Goal: Task Accomplishment & Management: Manage account settings

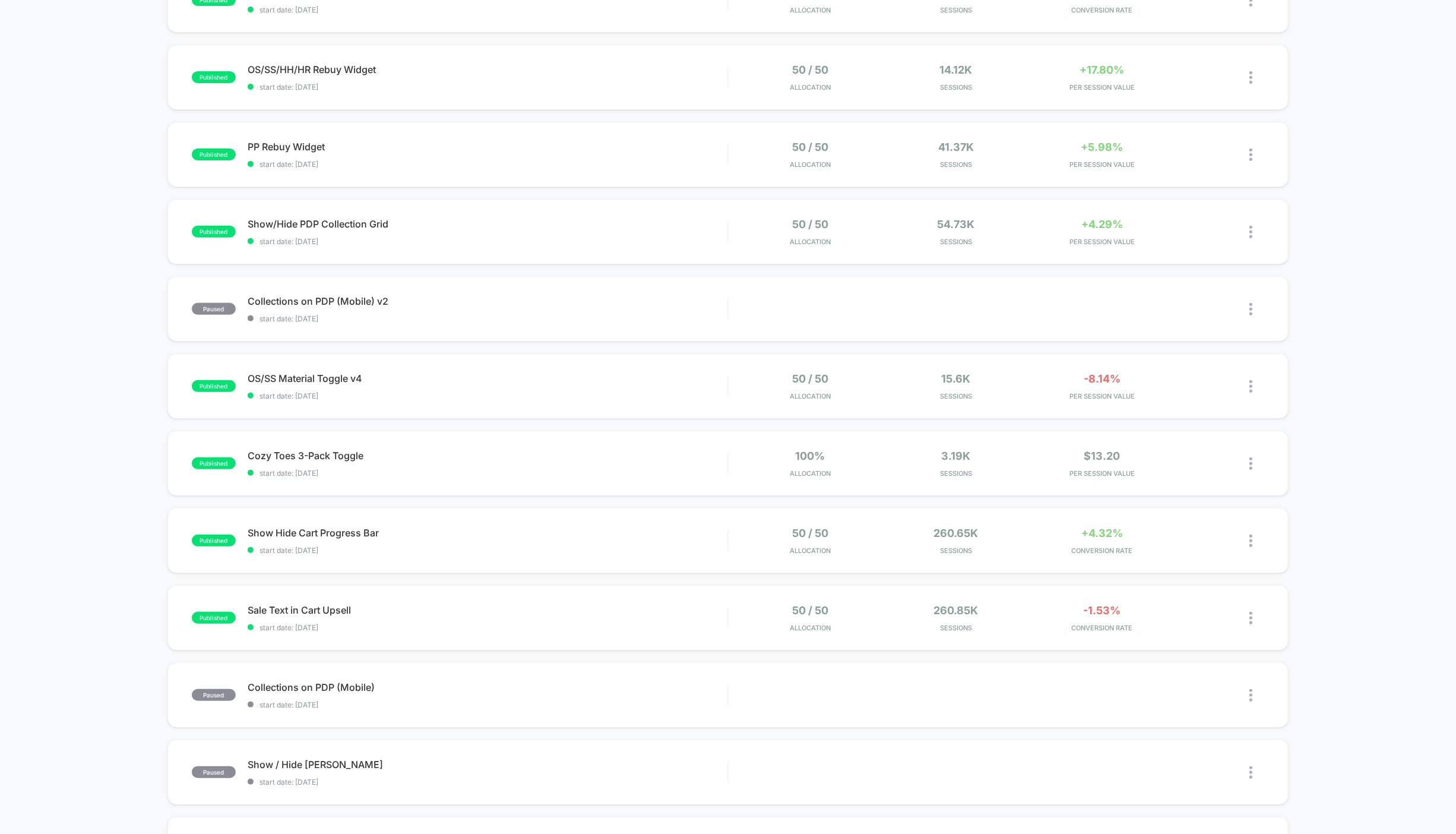
scroll to position [180, 0]
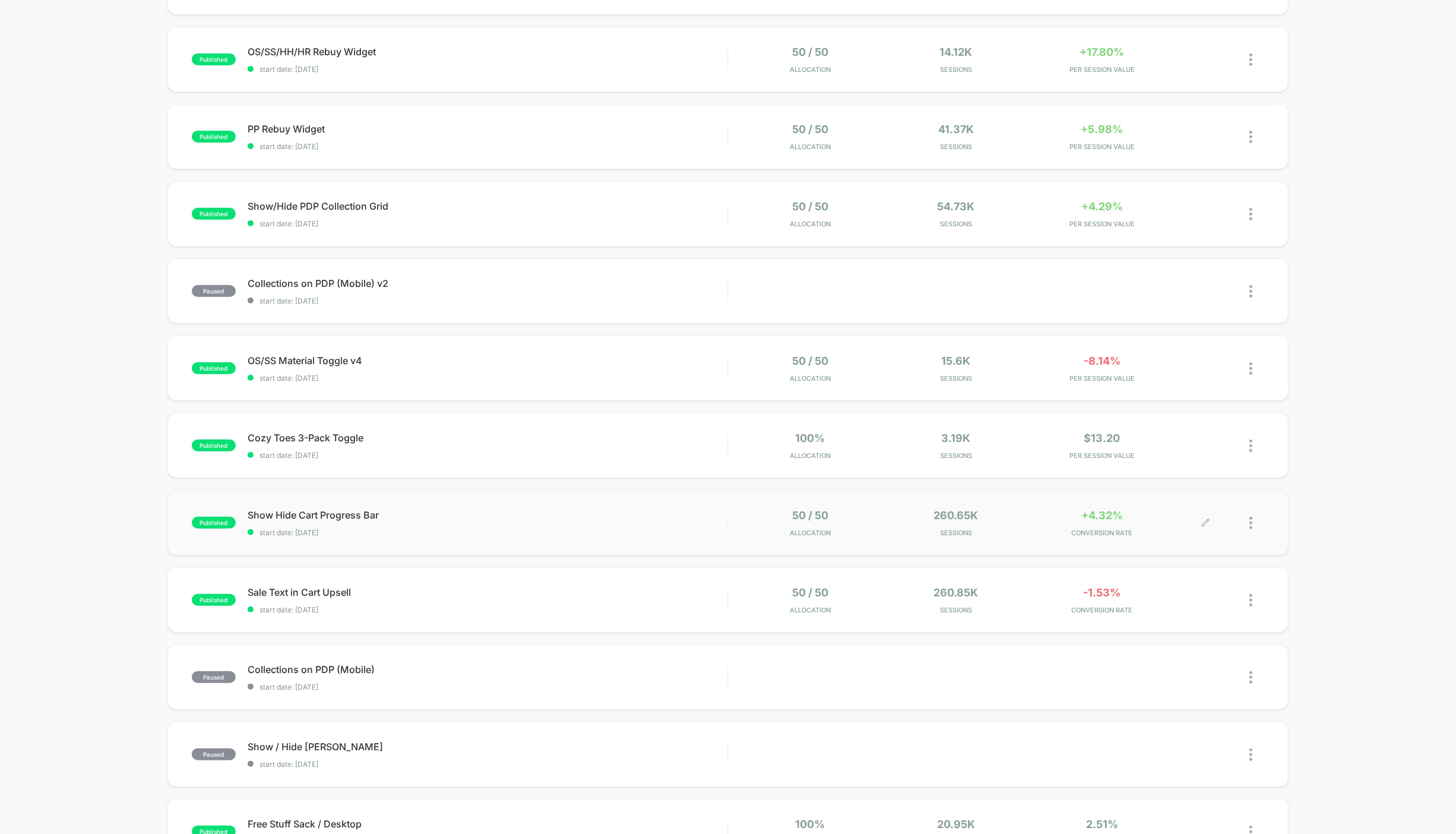
click at [1025, 533] on span "Sessions" at bounding box center [956, 532] width 140 height 8
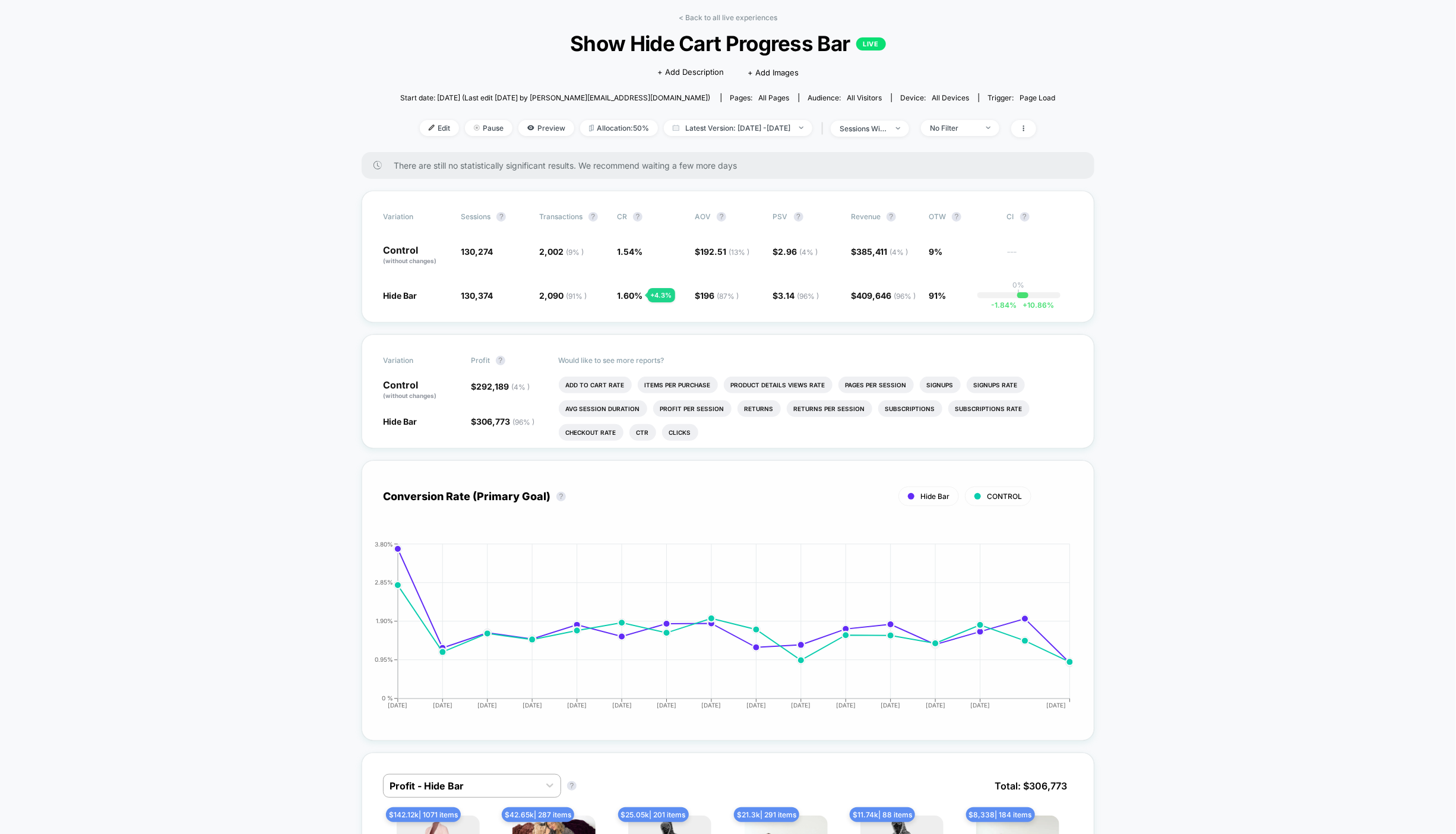
scroll to position [54, 0]
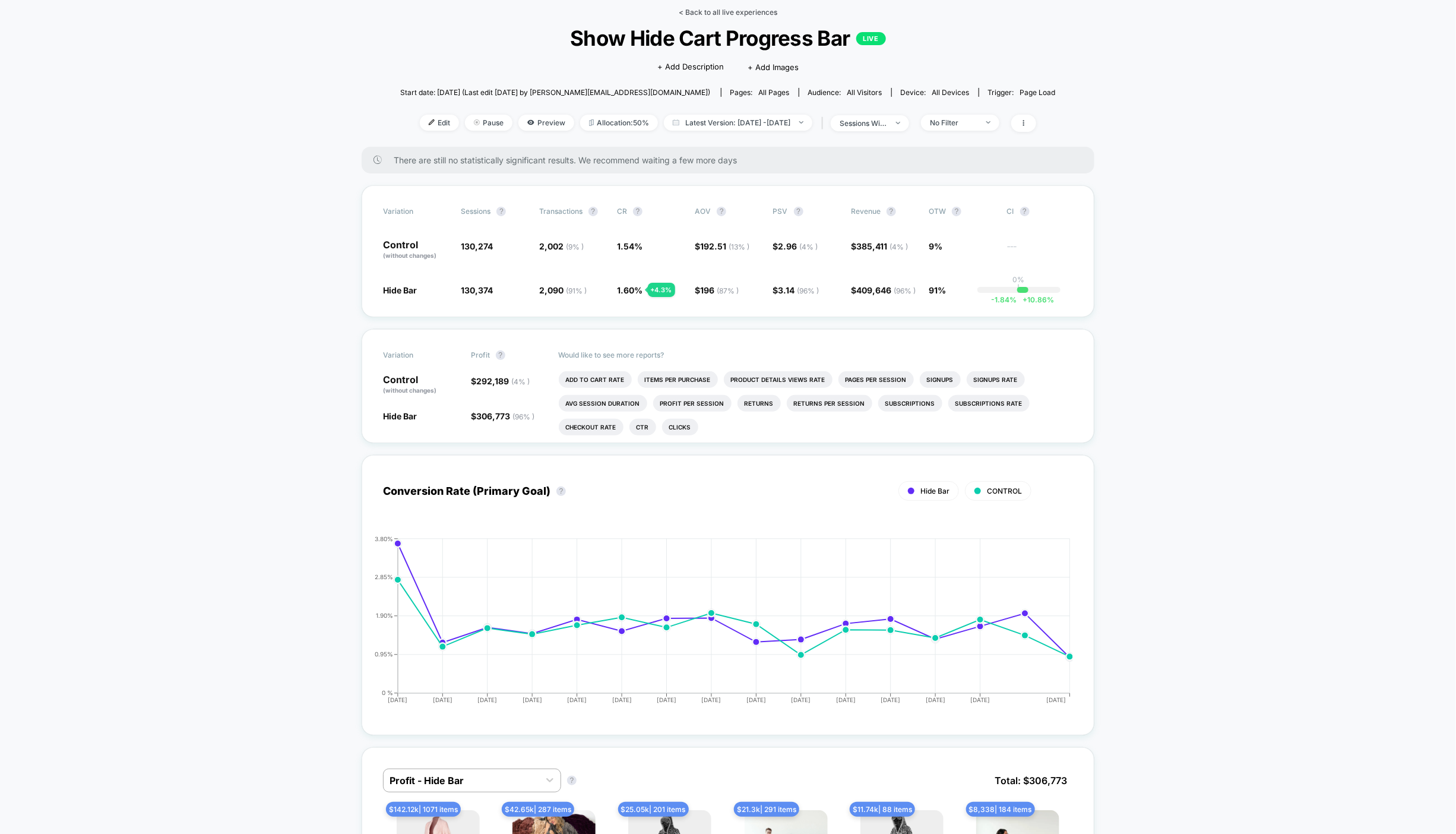
click at [726, 14] on link "< Back to all live experiences" at bounding box center [728, 12] width 99 height 9
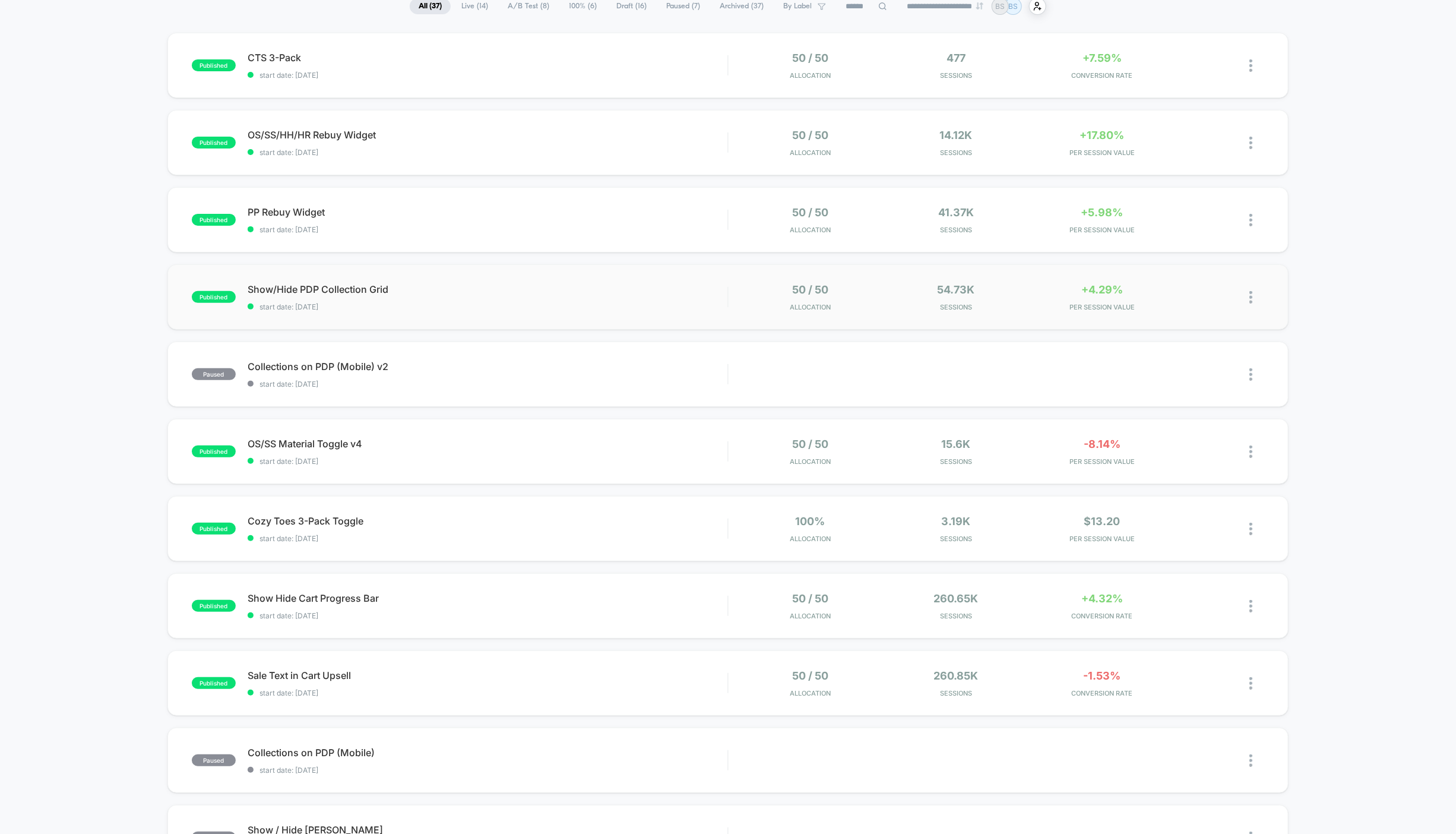
scroll to position [70, 0]
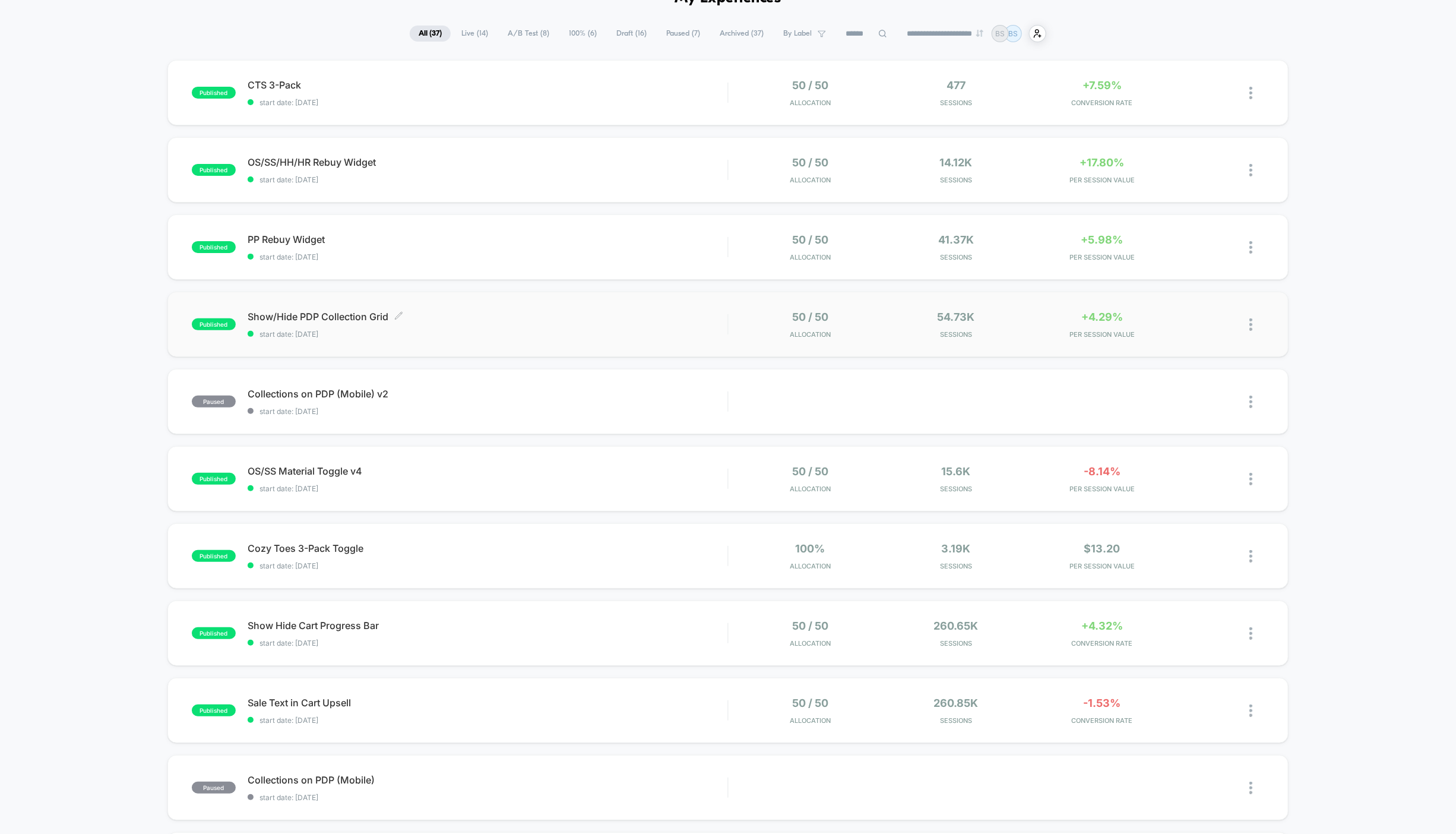
click at [547, 327] on div "Show/Hide PDP Collection Grid Click to edit experience details Click to edit ex…" at bounding box center [487, 324] width 480 height 28
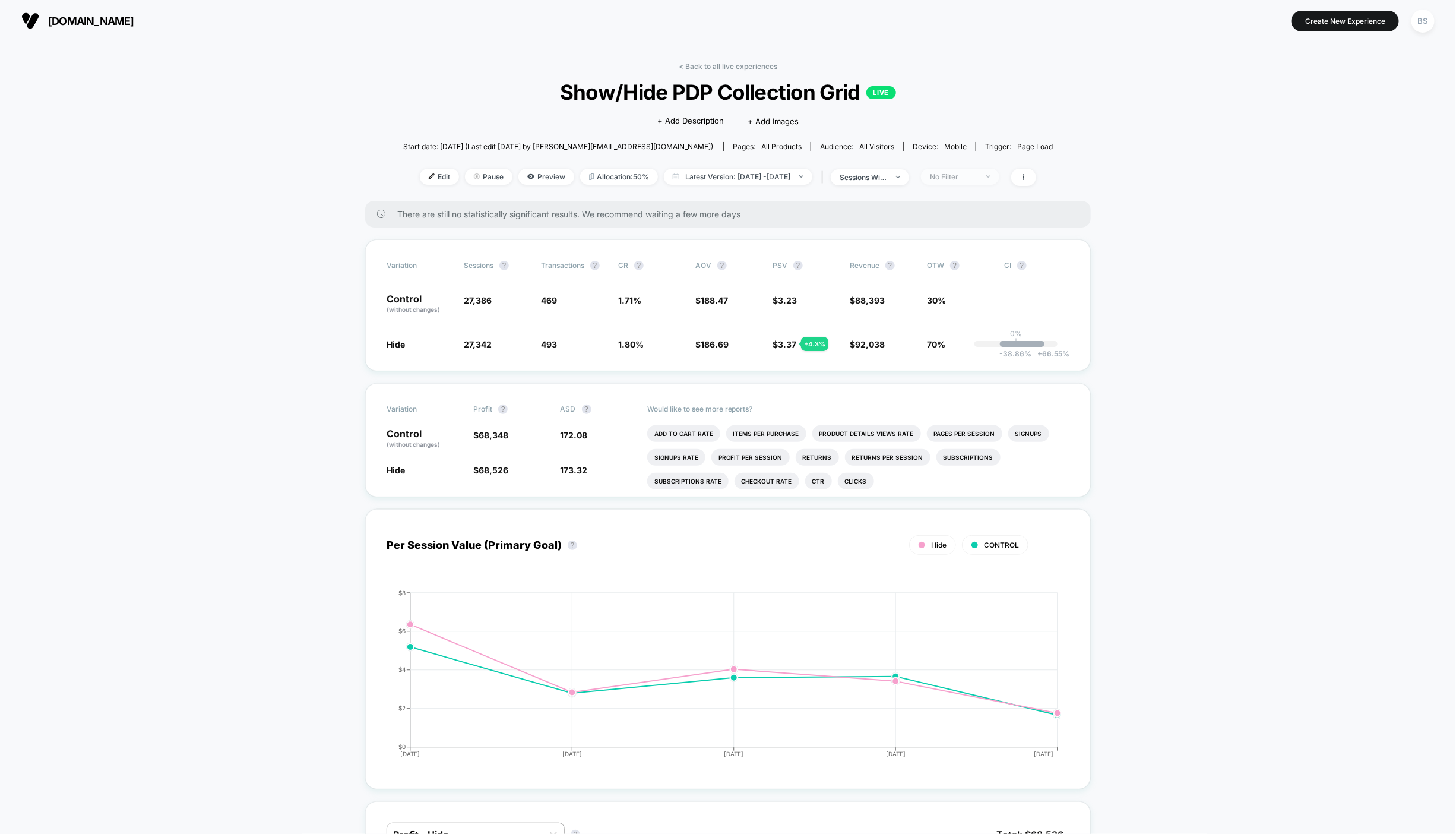
click at [978, 180] on div "No Filter" at bounding box center [954, 177] width 48 height 9
click at [966, 291] on span "New Visitors" at bounding box center [967, 292] width 49 height 10
click at [976, 369] on div "Mobile Visitors ? Desktop Visitors ? Returning Visitors ? New Visitors ? No Fil…" at bounding box center [978, 286] width 146 height 181
click at [974, 336] on div "Mobile Visitors ? Desktop Visitors ? Returning Visitors ? New Visitors ? No Fil…" at bounding box center [978, 286] width 146 height 181
click at [974, 345] on button "Save" at bounding box center [978, 349] width 109 height 19
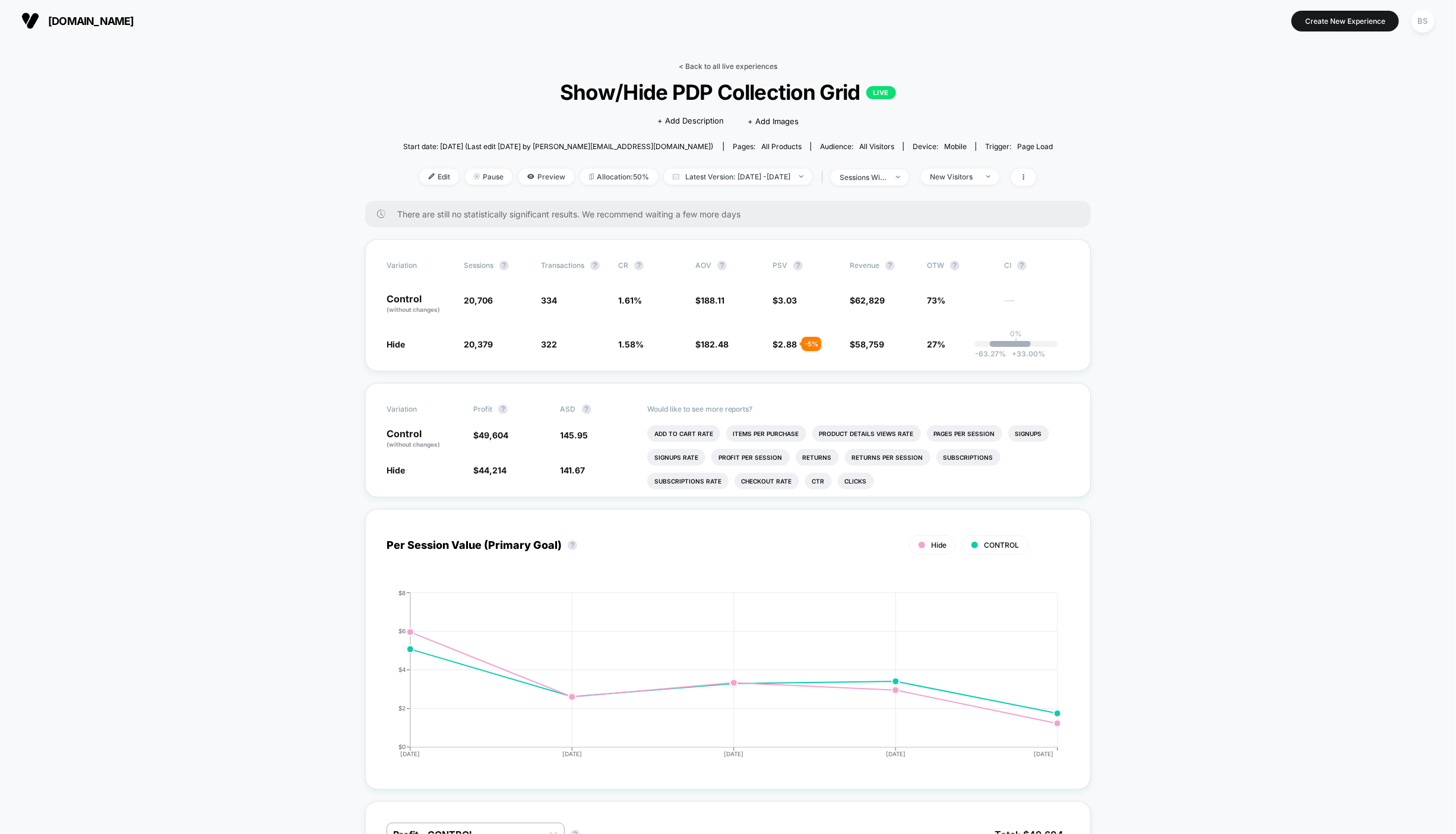
click at [714, 66] on link "< Back to all live experiences" at bounding box center [728, 66] width 99 height 9
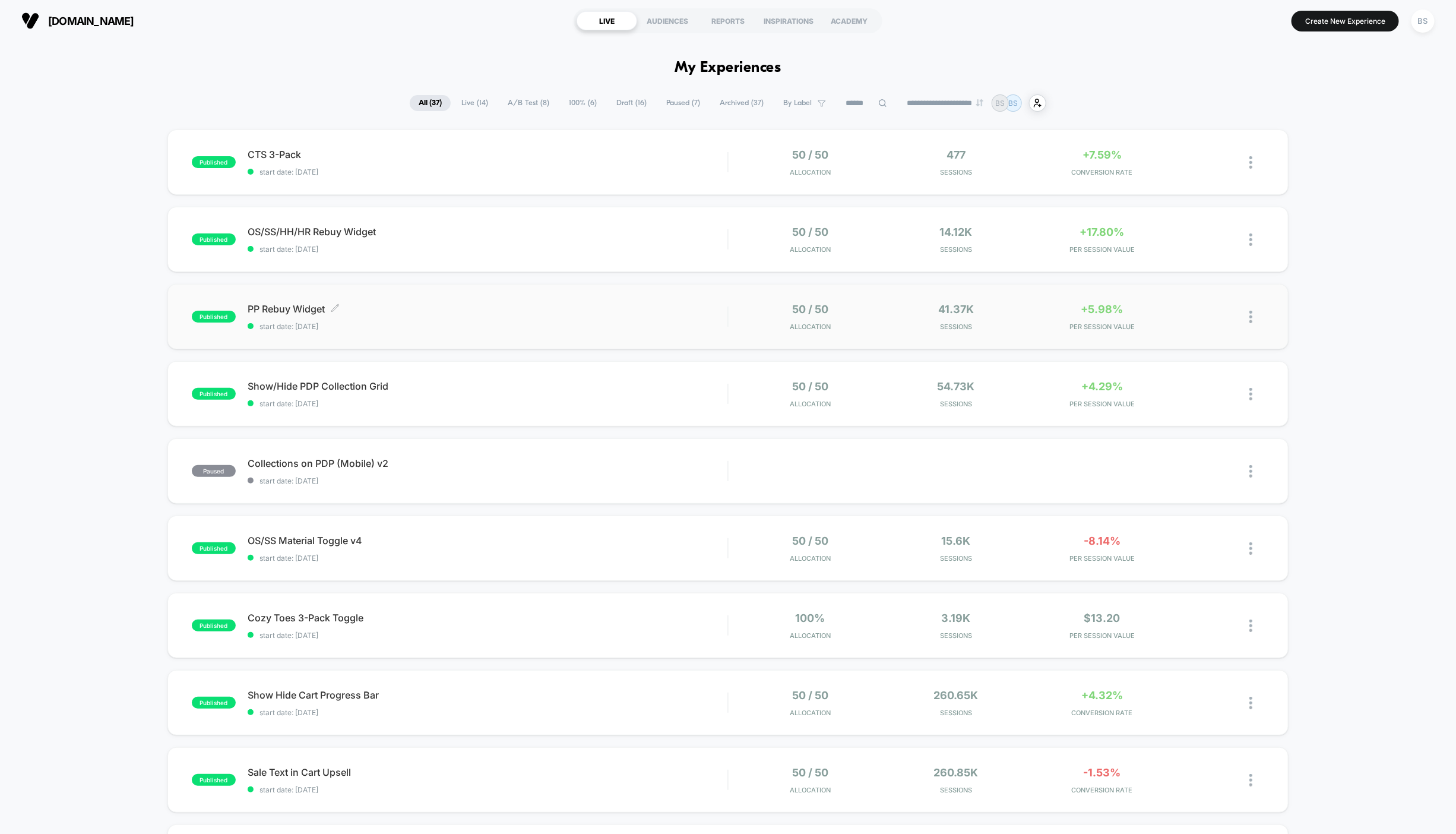
click at [621, 311] on span "PP Rebuy Widget Click to edit experience details" at bounding box center [487, 309] width 480 height 12
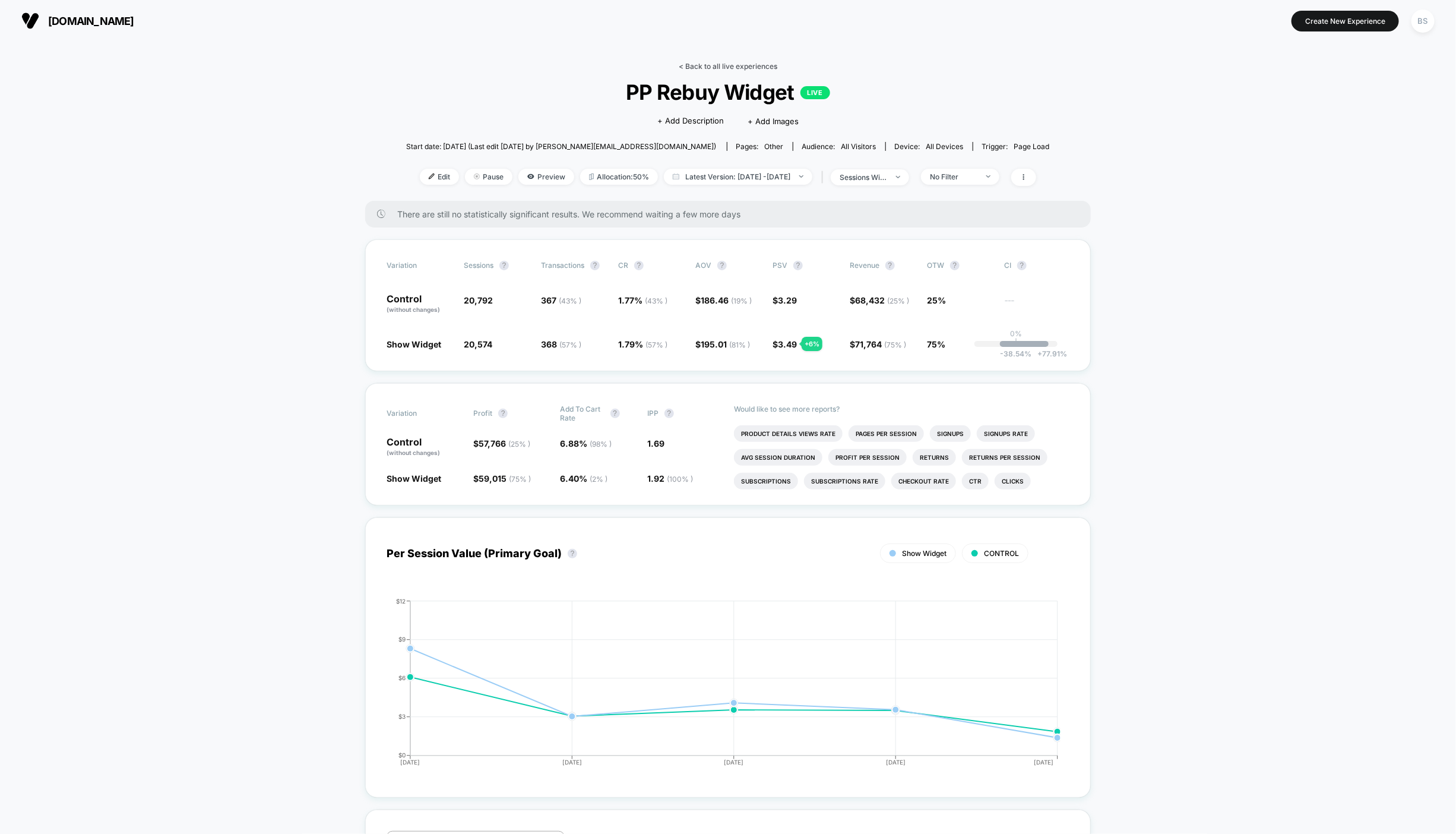
click at [686, 65] on link "< Back to all live experiences" at bounding box center [728, 66] width 99 height 9
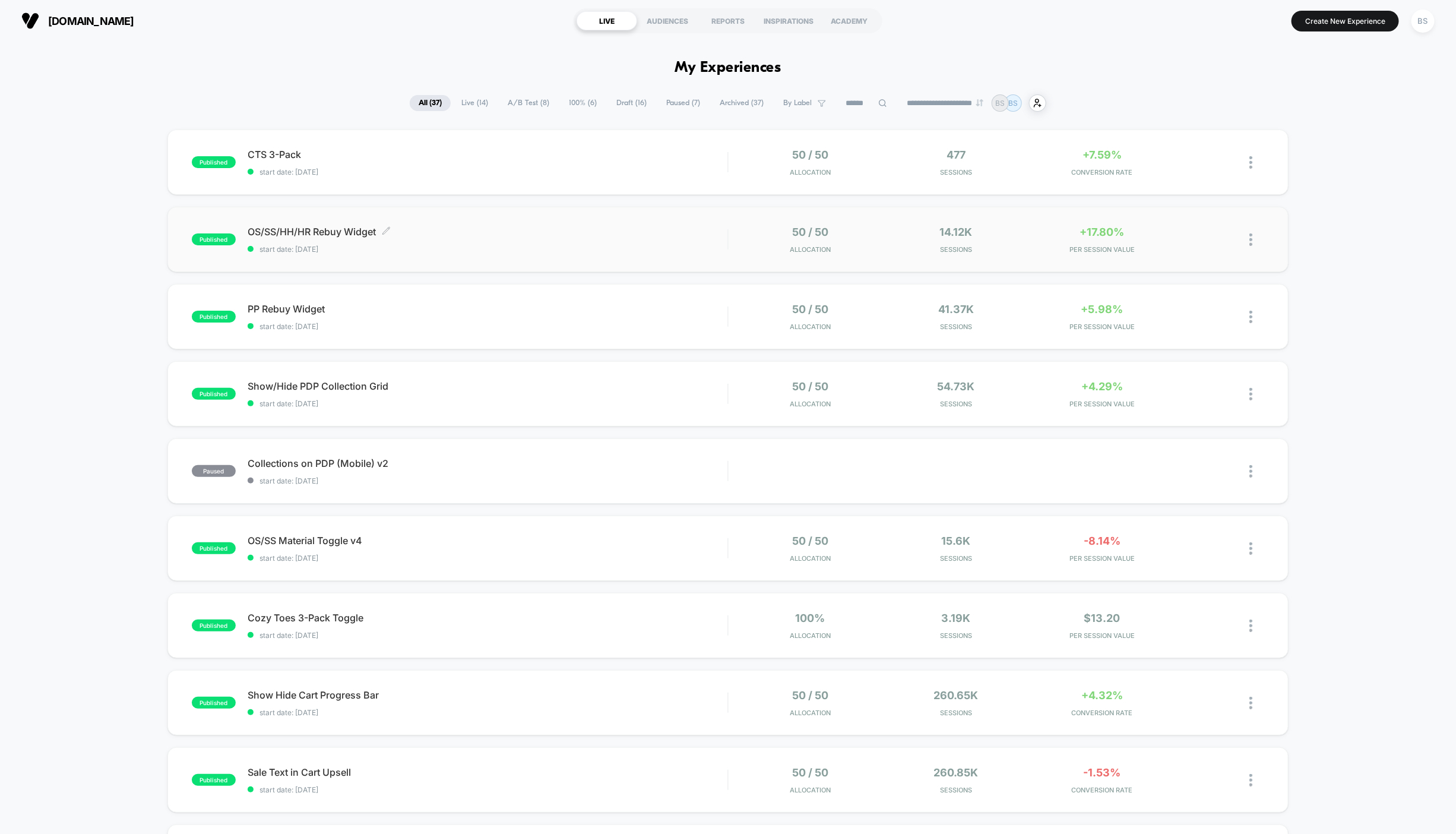
click at [601, 232] on span "OS/SS/HH/HR Rebuy Widget Click to edit experience details" at bounding box center [487, 231] width 480 height 12
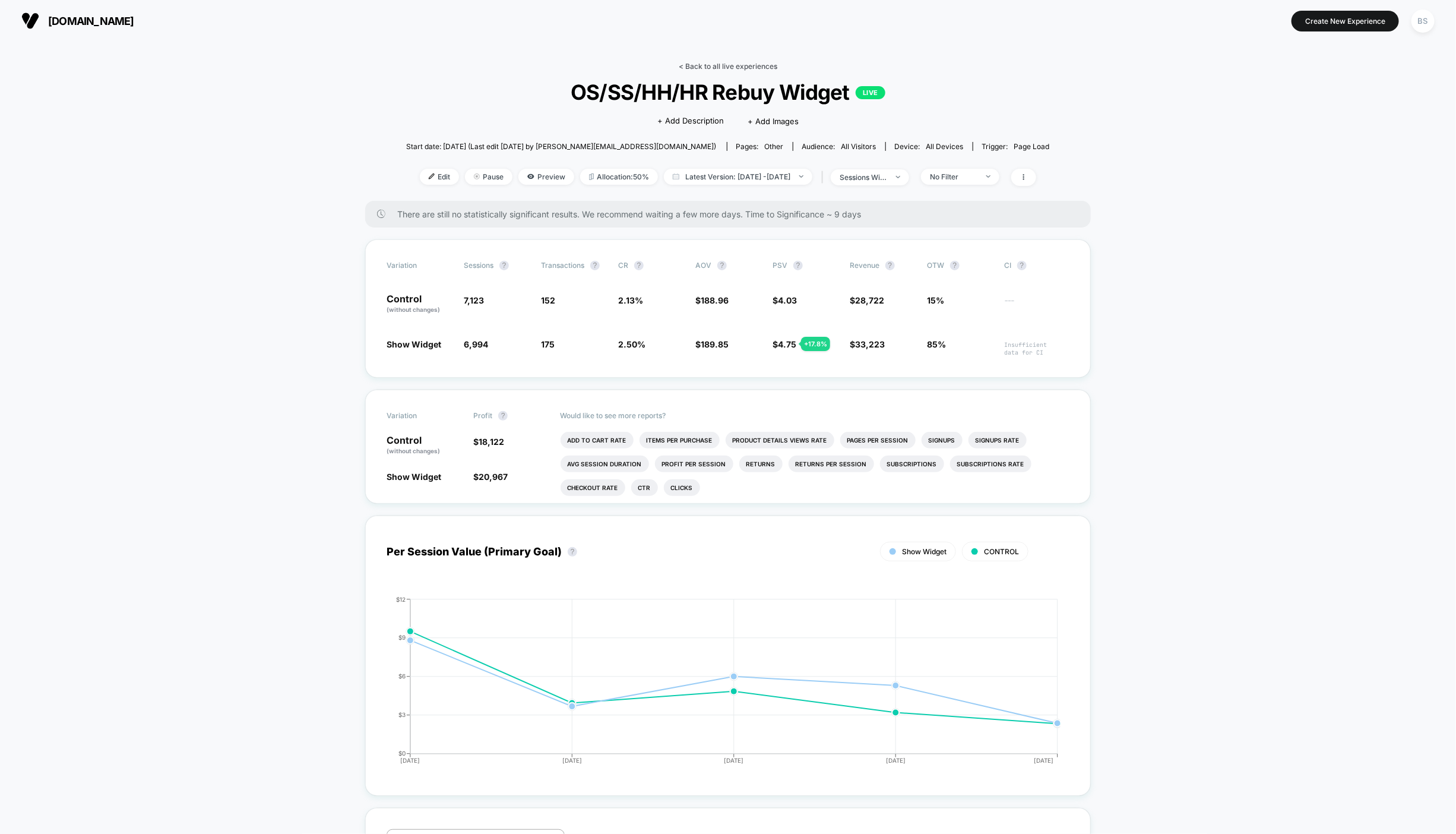
click at [683, 63] on link "< Back to all live experiences" at bounding box center [728, 66] width 99 height 9
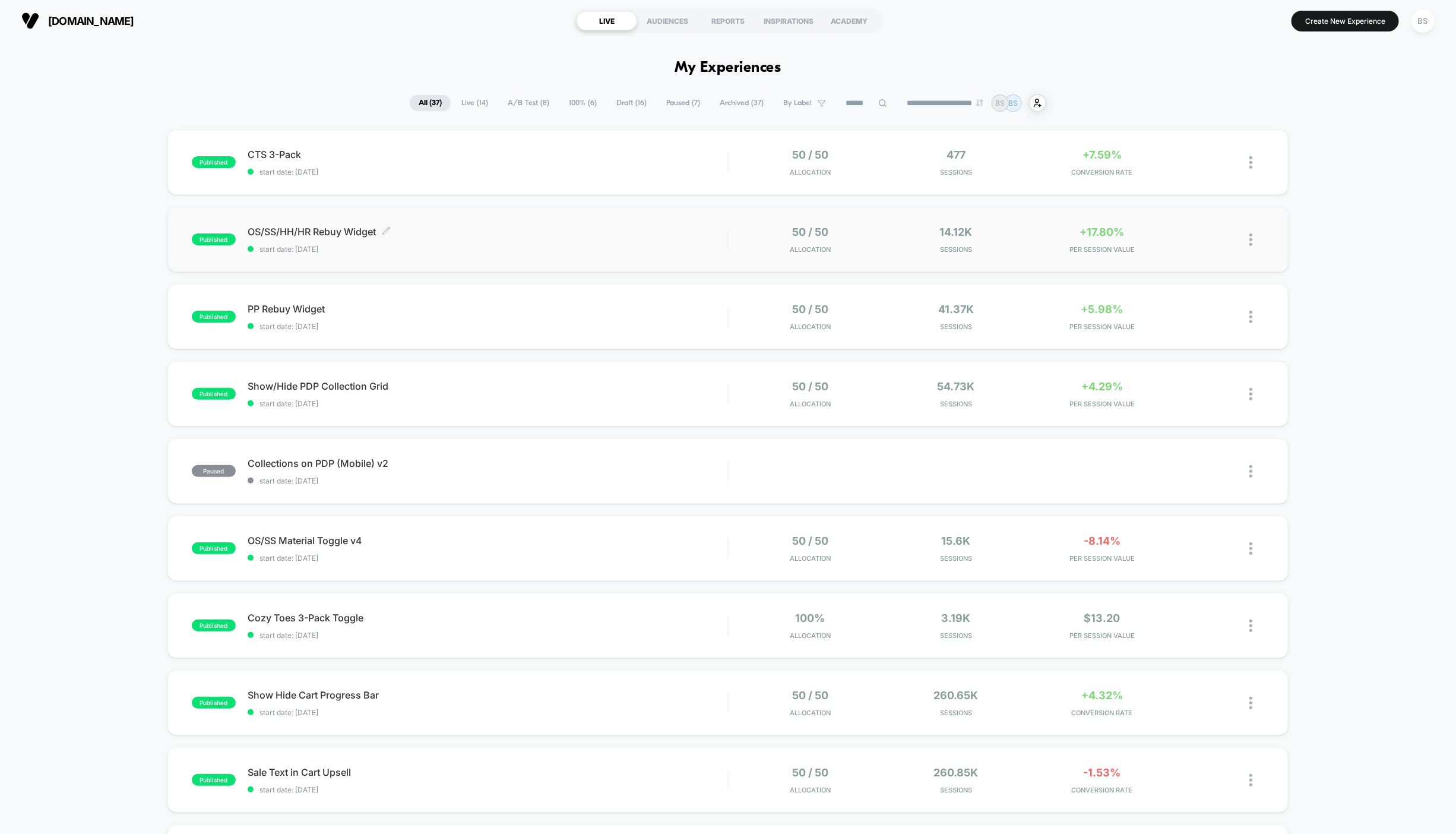
click at [516, 248] on span "start date: [DATE]" at bounding box center [487, 249] width 480 height 9
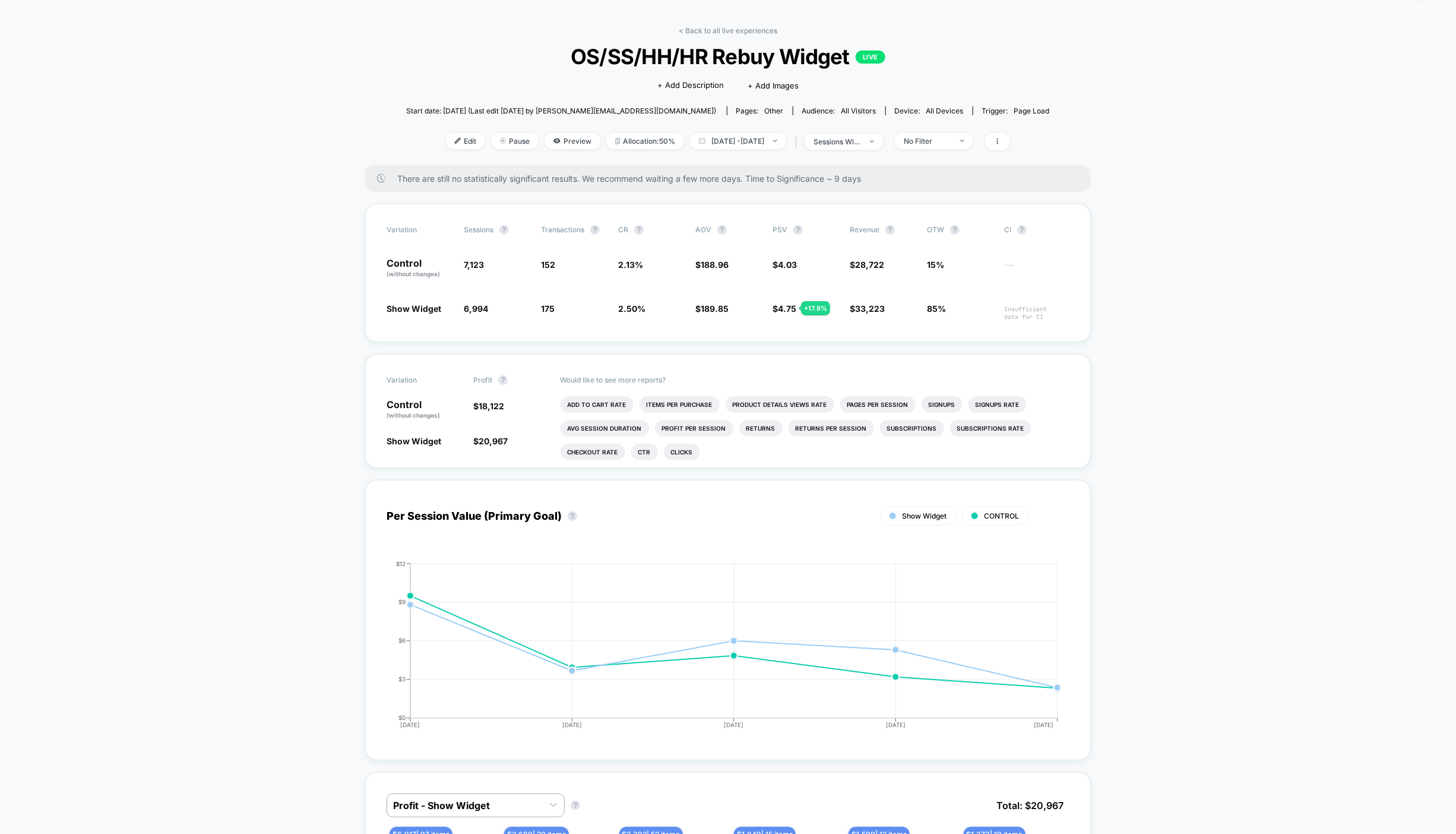
scroll to position [42, 0]
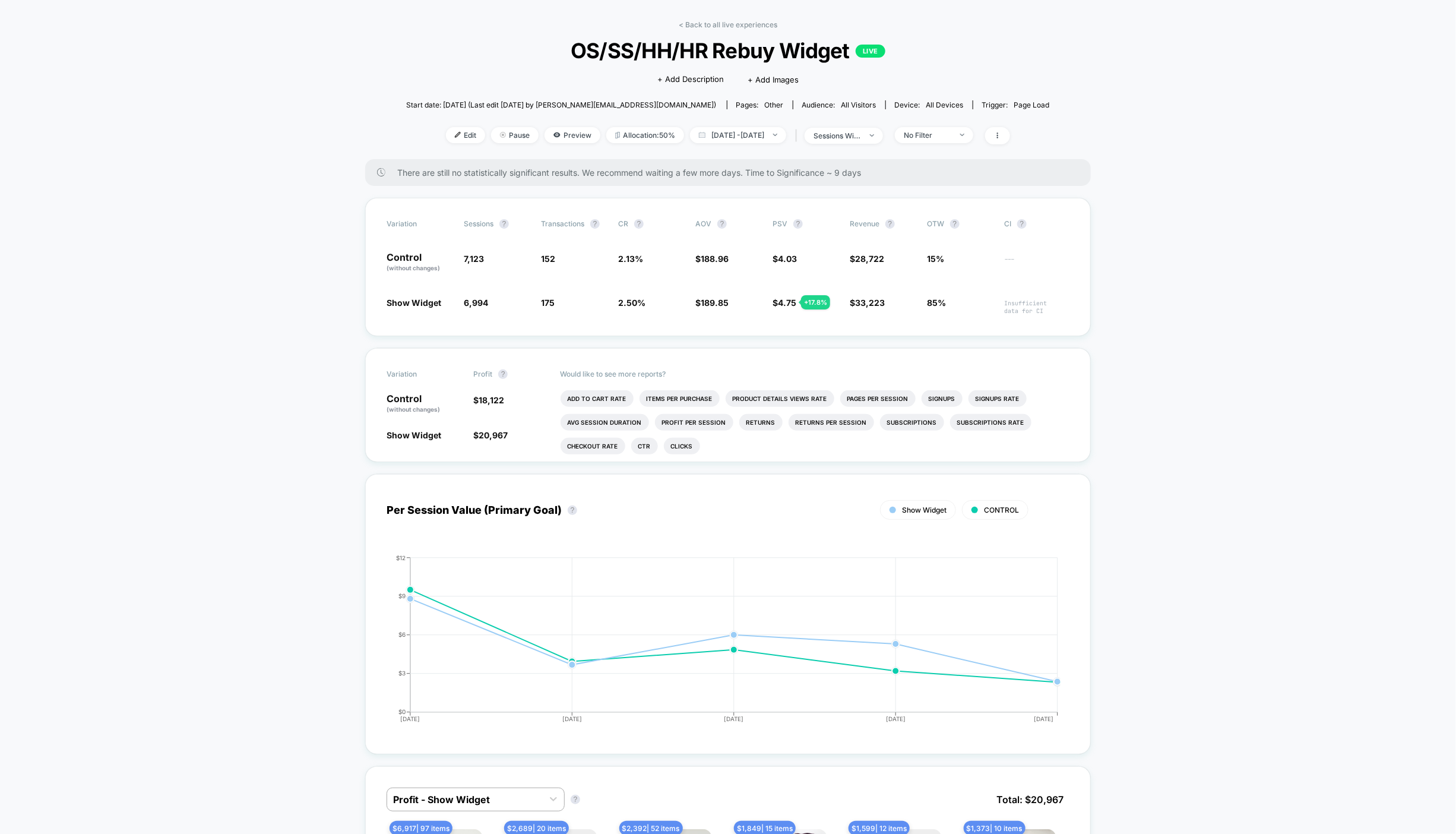
click at [706, 32] on div "< Back to all live experiences OS/SS/HH/HR Rebuy Widget LIVE Click to edit expe…" at bounding box center [728, 90] width 644 height 139
click at [706, 21] on link "< Back to all live experiences" at bounding box center [728, 24] width 99 height 9
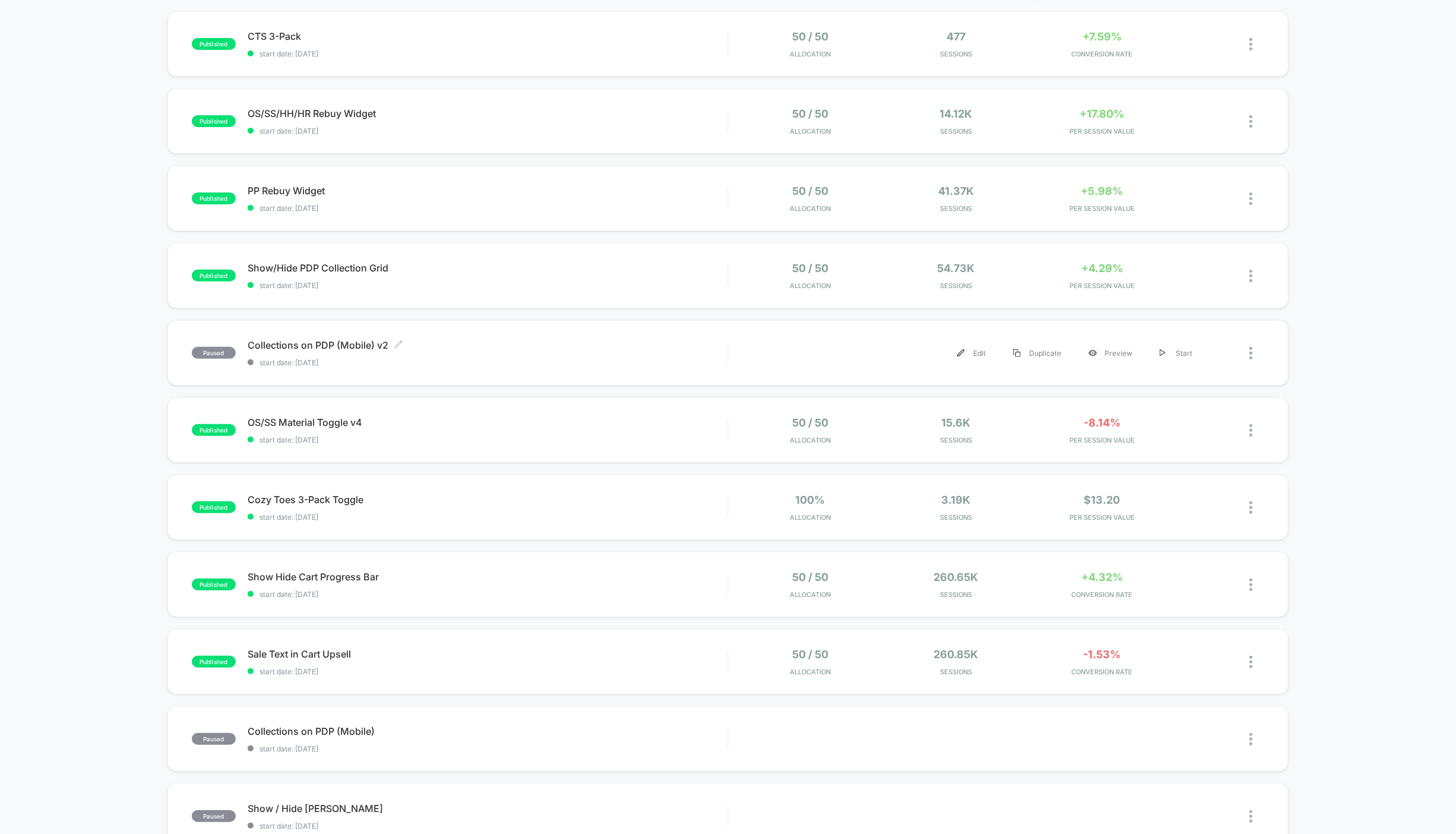
scroll to position [341, 0]
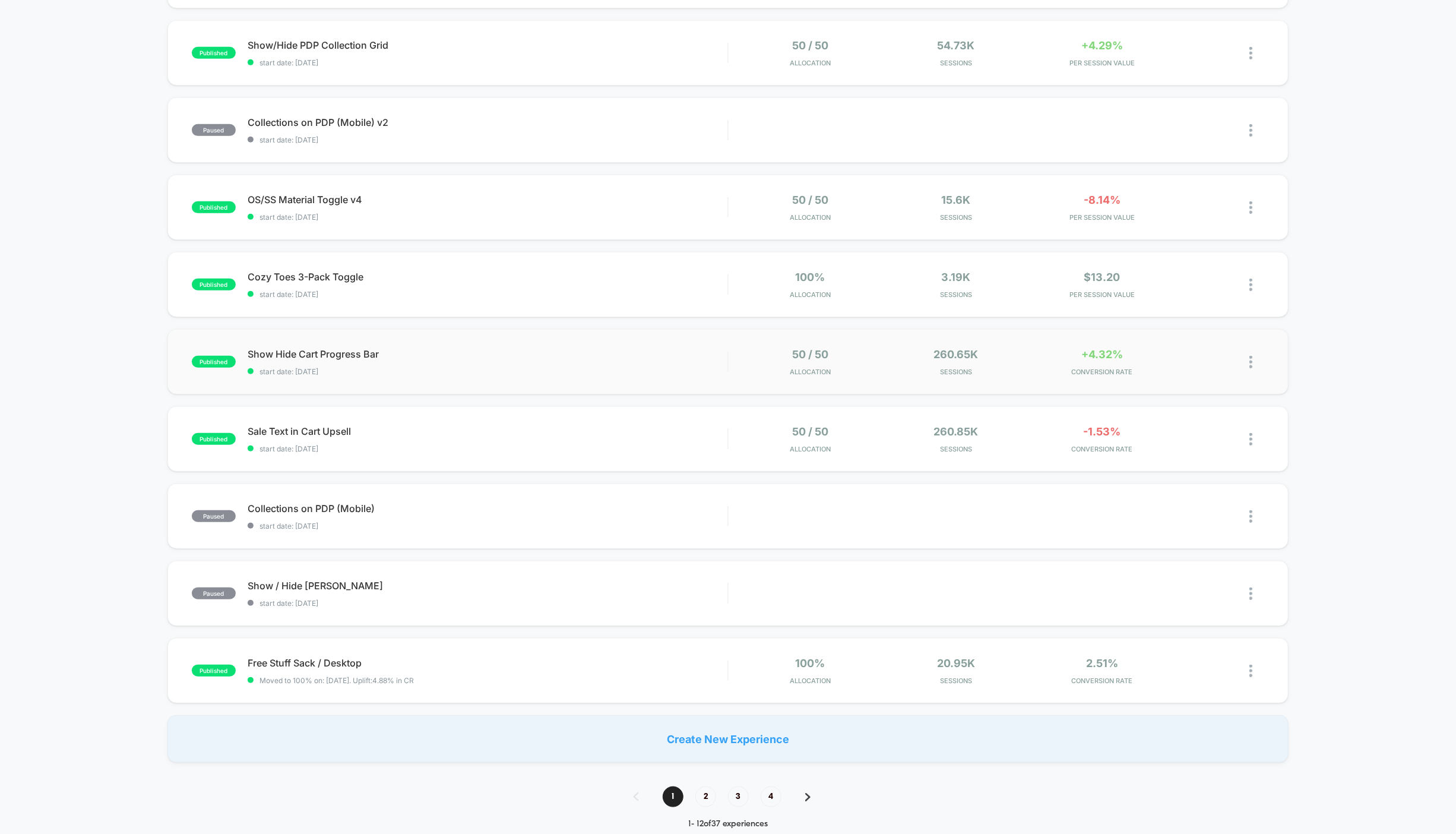
click at [625, 378] on div "published Show Hide Cart Progress Bar start date: [DATE] 50 / 50 Allocation 260…" at bounding box center [728, 361] width 1121 height 65
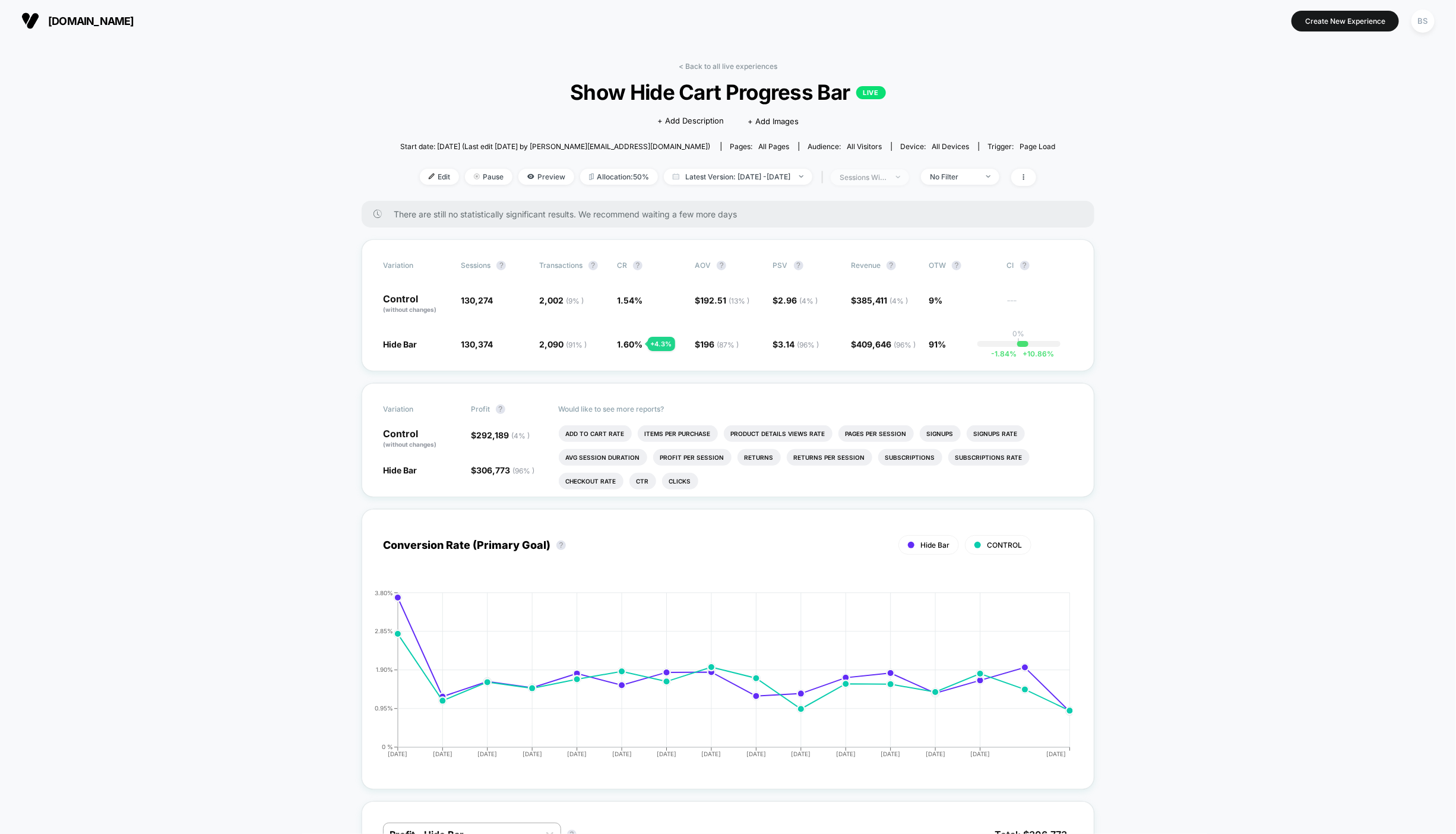
click at [909, 179] on span "sessions with impression" at bounding box center [870, 177] width 79 height 16
click at [860, 220] on span "Sessions" at bounding box center [848, 222] width 34 height 10
click at [851, 314] on div "Sessions ? Sessions with impressions ? Users ? Save" at bounding box center [882, 271] width 178 height 146
click at [851, 306] on button "Save" at bounding box center [882, 303] width 141 height 19
click at [869, 187] on div "< Back to all live experiences Show Hide Cart Progress Bar LIVE Click to edit e…" at bounding box center [728, 131] width 655 height 139
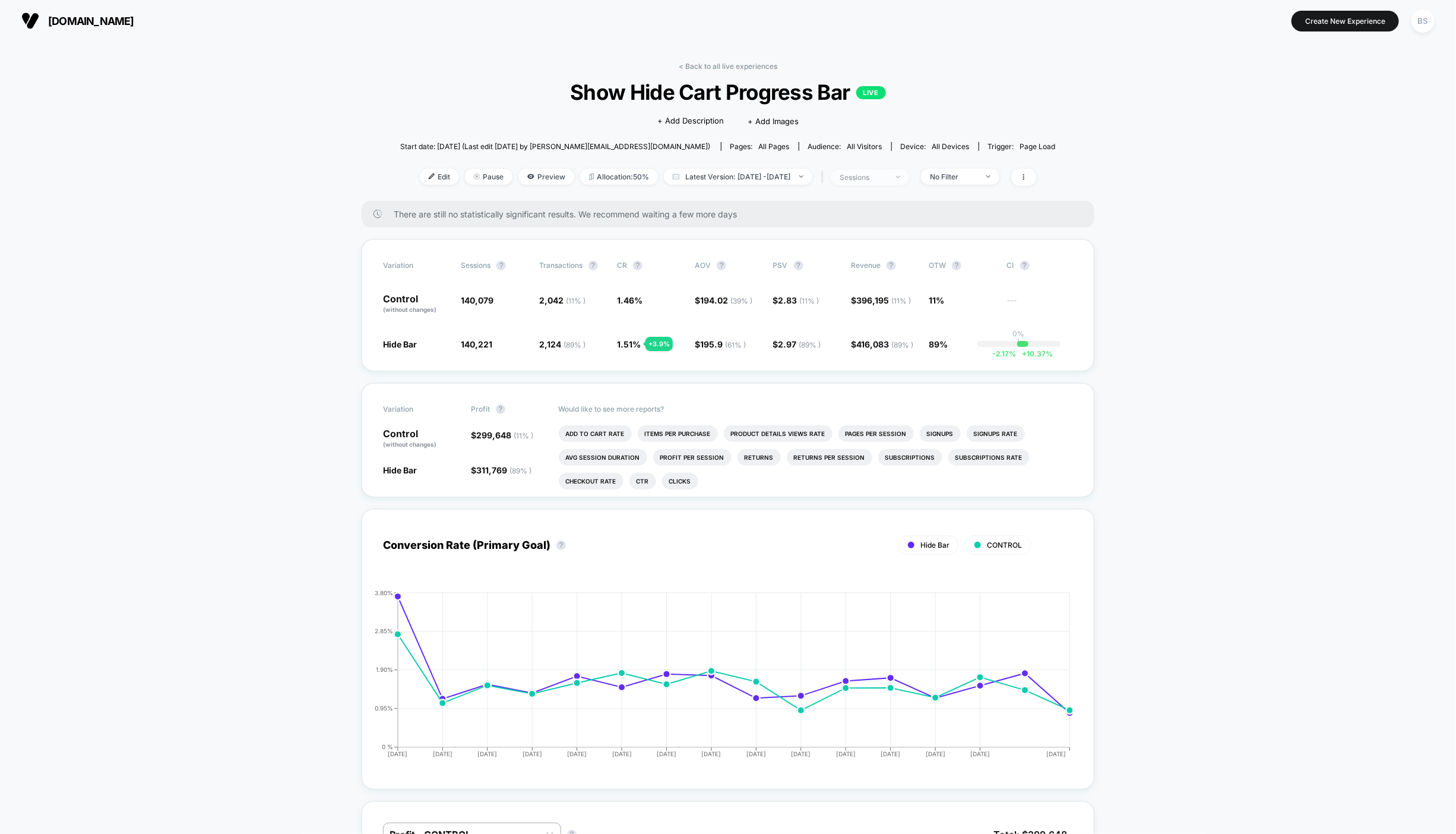
click at [880, 178] on div "sessions" at bounding box center [864, 177] width 48 height 9
click at [820, 248] on div at bounding box center [817, 246] width 9 height 9
click at [840, 302] on button "Save" at bounding box center [882, 303] width 141 height 19
click at [886, 176] on div "sessions with impression" at bounding box center [864, 177] width 48 height 9
click at [863, 217] on span "Sessions" at bounding box center [848, 222] width 34 height 10
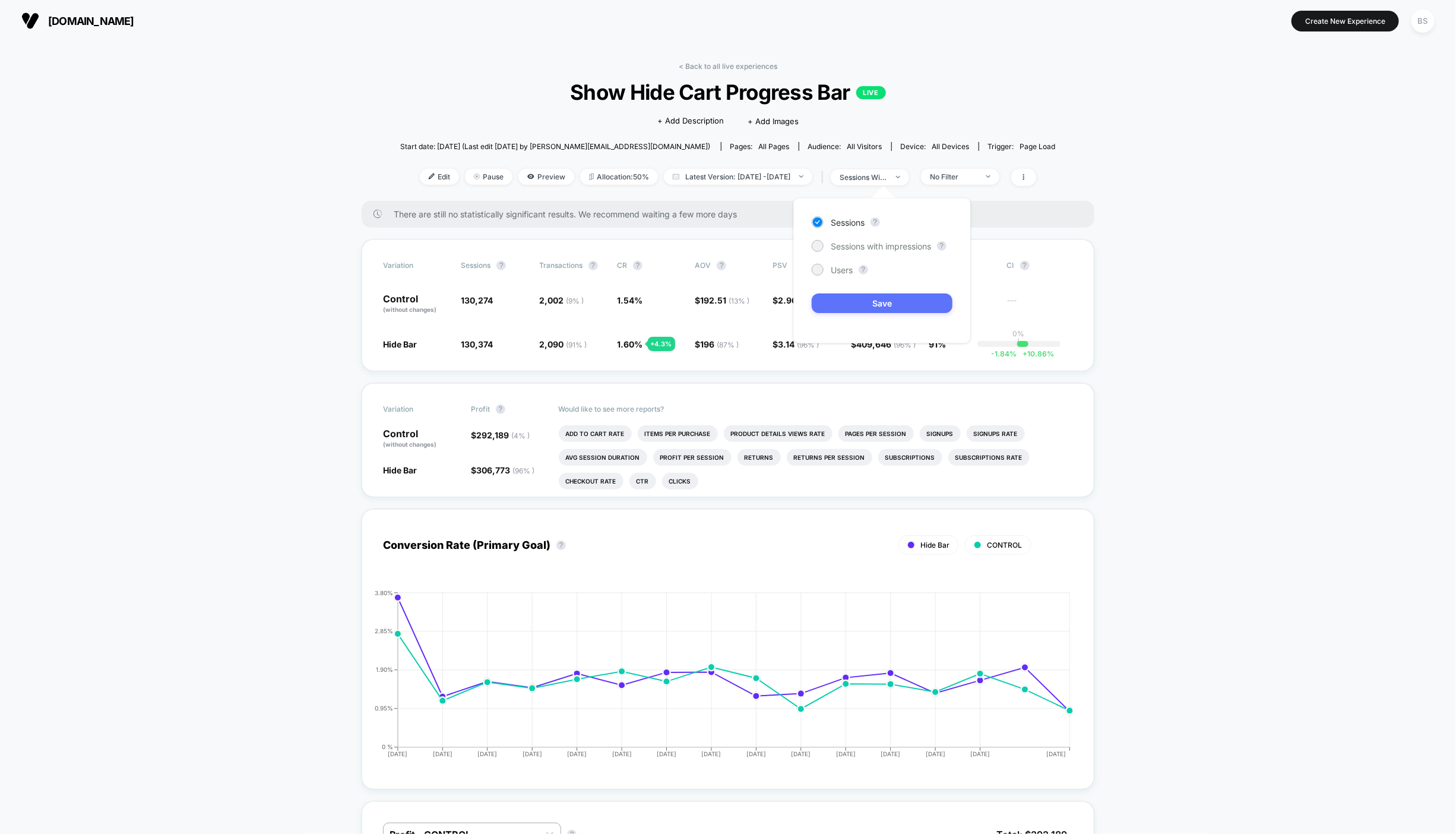
click at [862, 298] on button "Save" at bounding box center [882, 303] width 141 height 19
click at [891, 204] on div "There are still no statistically significant results. We recommend waiting a fe…" at bounding box center [728, 213] width 733 height 26
click at [891, 188] on div "< Back to all live experiences Show Hide Cart Progress Bar LIVE Click to edit e…" at bounding box center [728, 131] width 655 height 139
click at [888, 179] on div "sessions" at bounding box center [864, 177] width 48 height 9
click at [846, 250] on span "Sessions with impressions" at bounding box center [881, 246] width 101 height 10
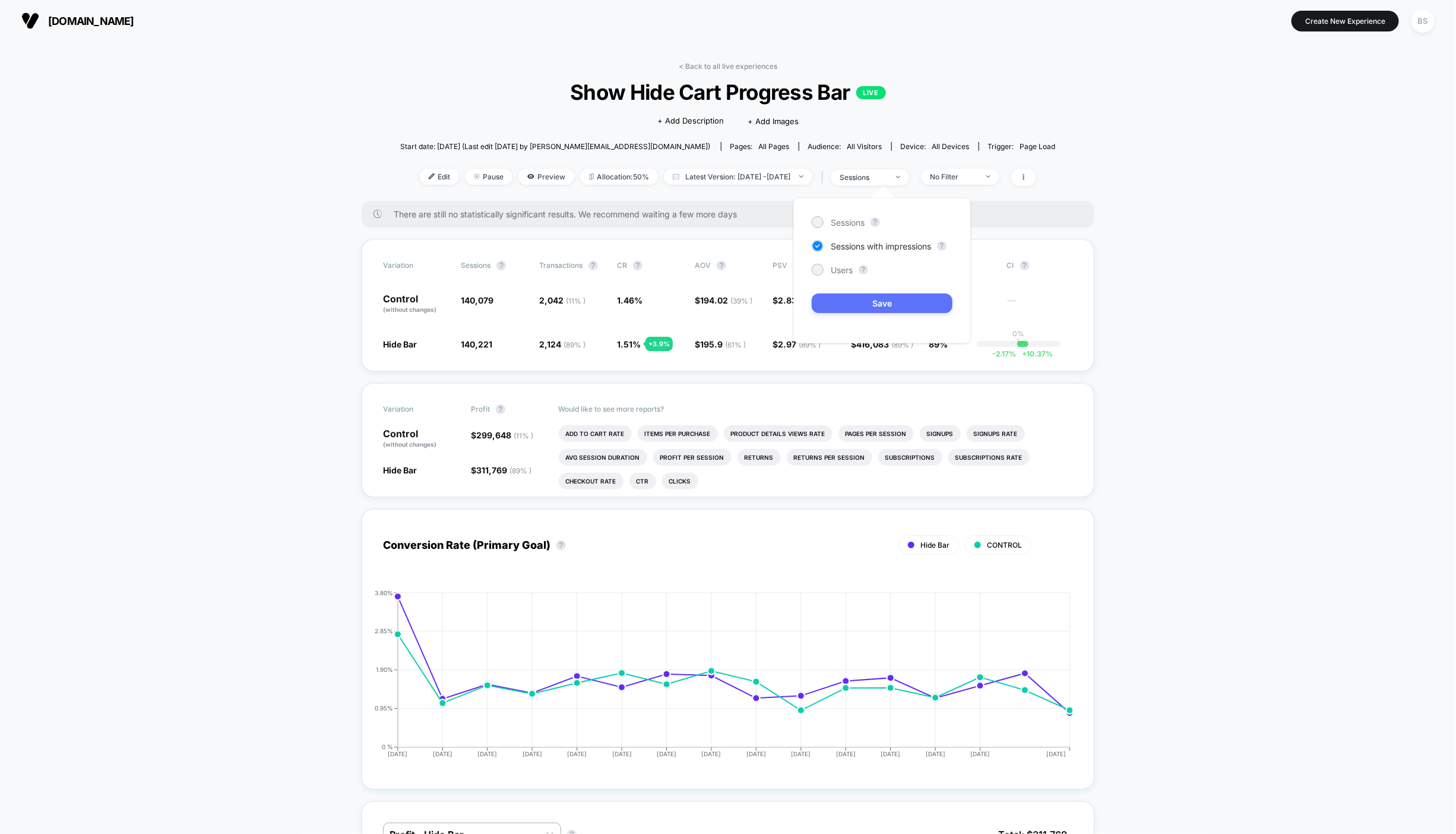
click at [859, 305] on button "Save" at bounding box center [882, 303] width 141 height 19
click at [666, 70] on div "< Back to all live experiences Show Hide Cart Progress Bar LIVE Click to edit e…" at bounding box center [728, 131] width 655 height 139
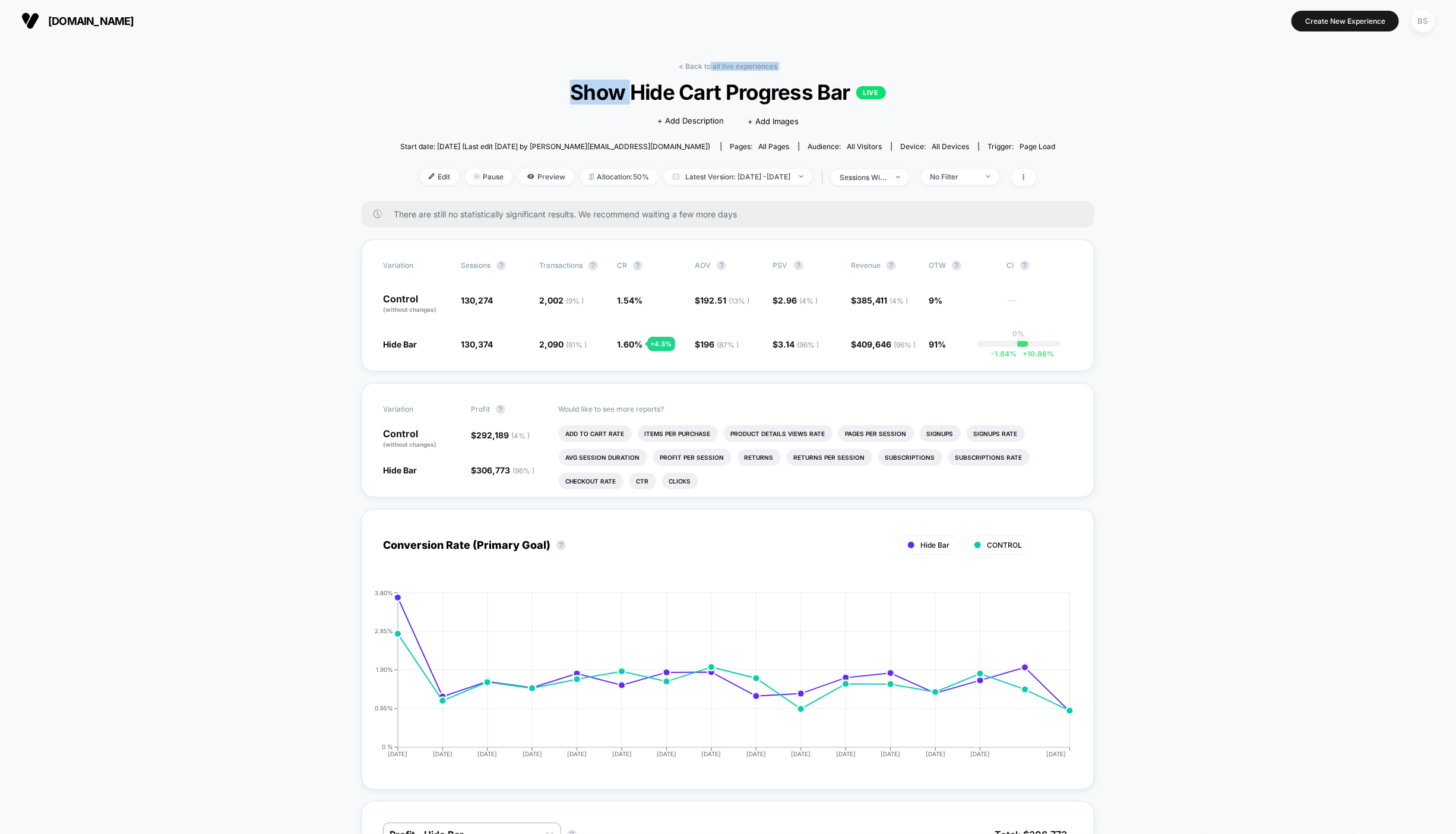
drag, startPoint x: 709, startPoint y: 68, endPoint x: 636, endPoint y: 90, distance: 76.2
click at [636, 92] on div "< Back to all live experiences Show Hide Cart Progress Bar LIVE Click to edit e…" at bounding box center [728, 131] width 655 height 139
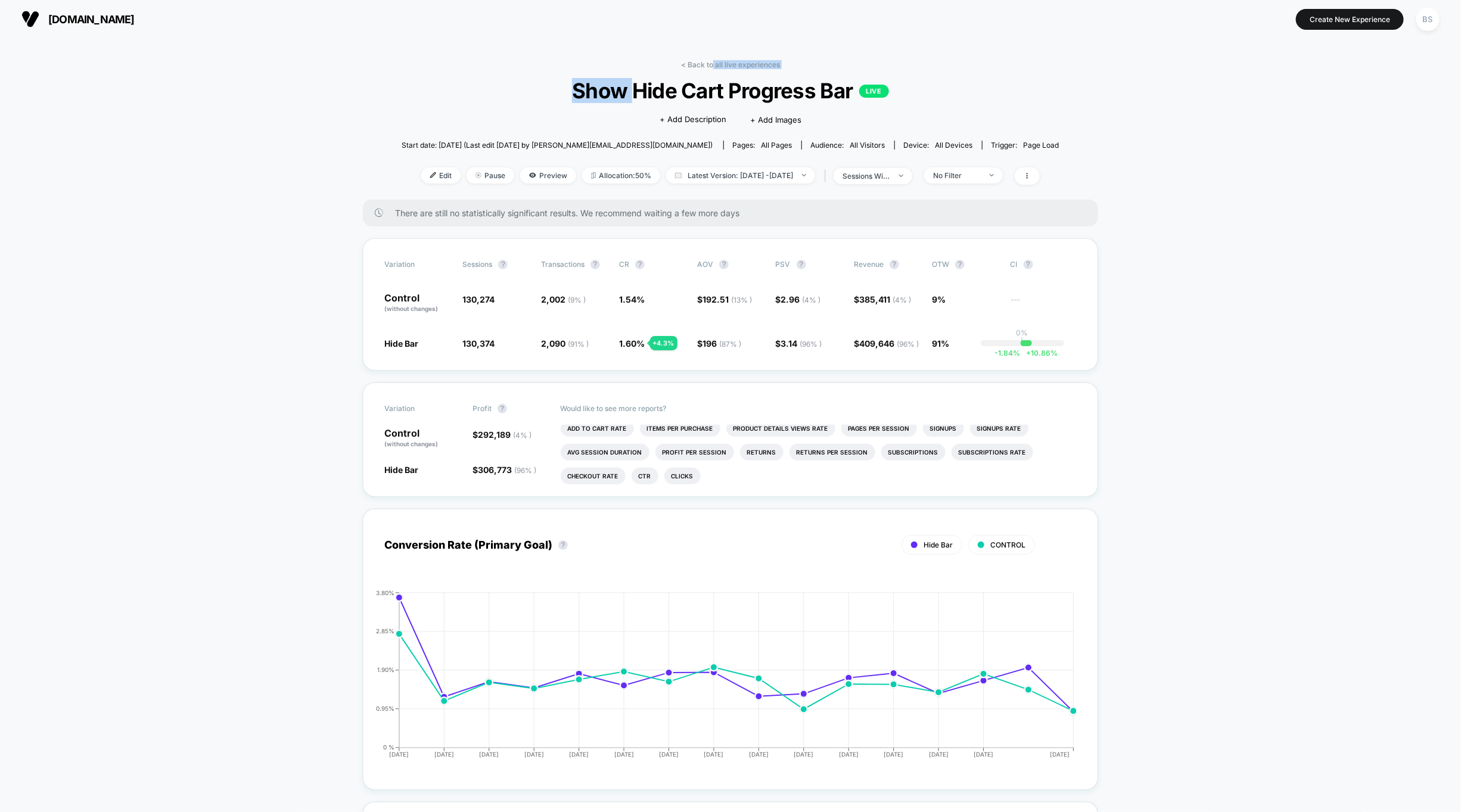
scroll to position [14, 0]
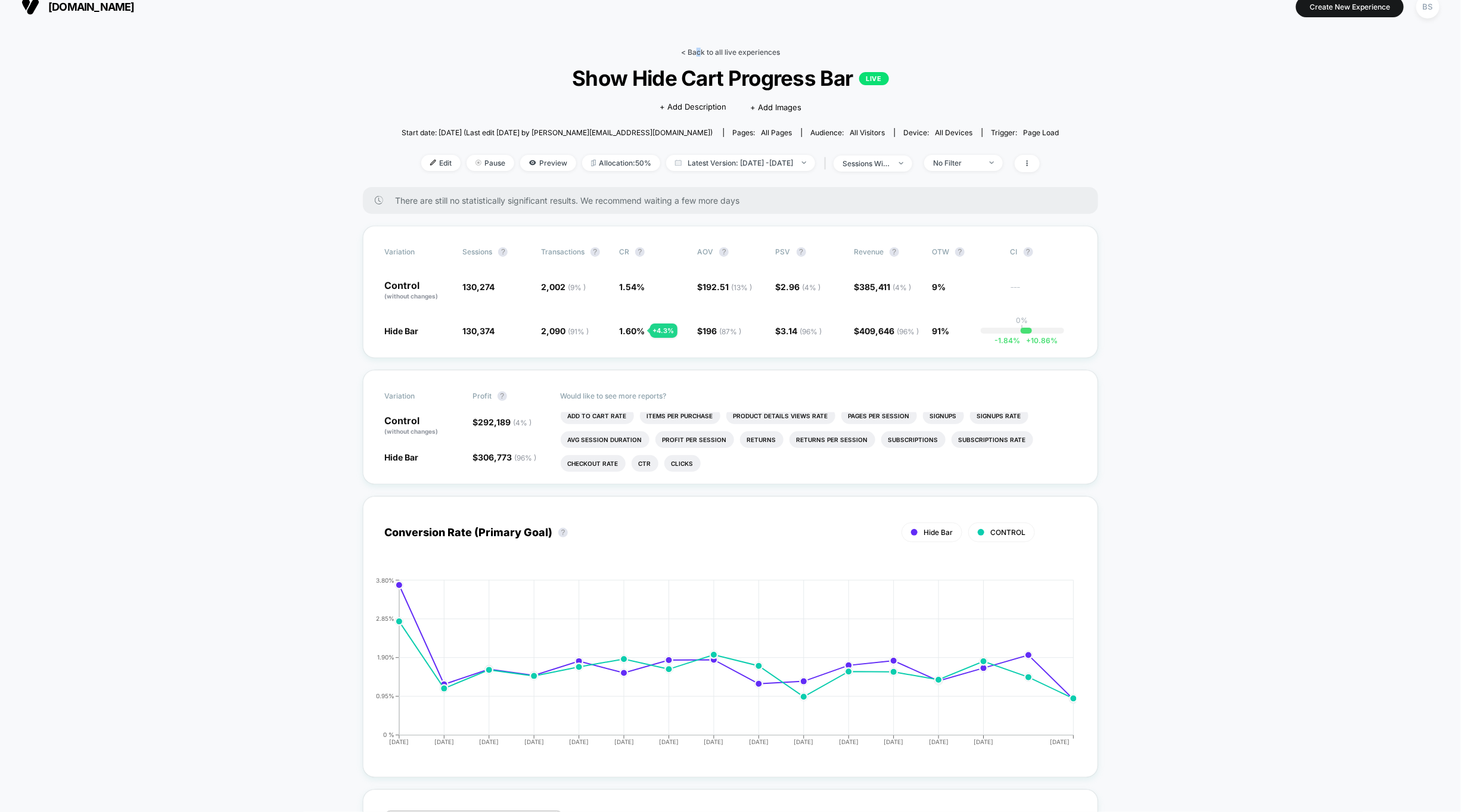
click at [696, 52] on link "< Back to all live experiences" at bounding box center [730, 52] width 99 height 9
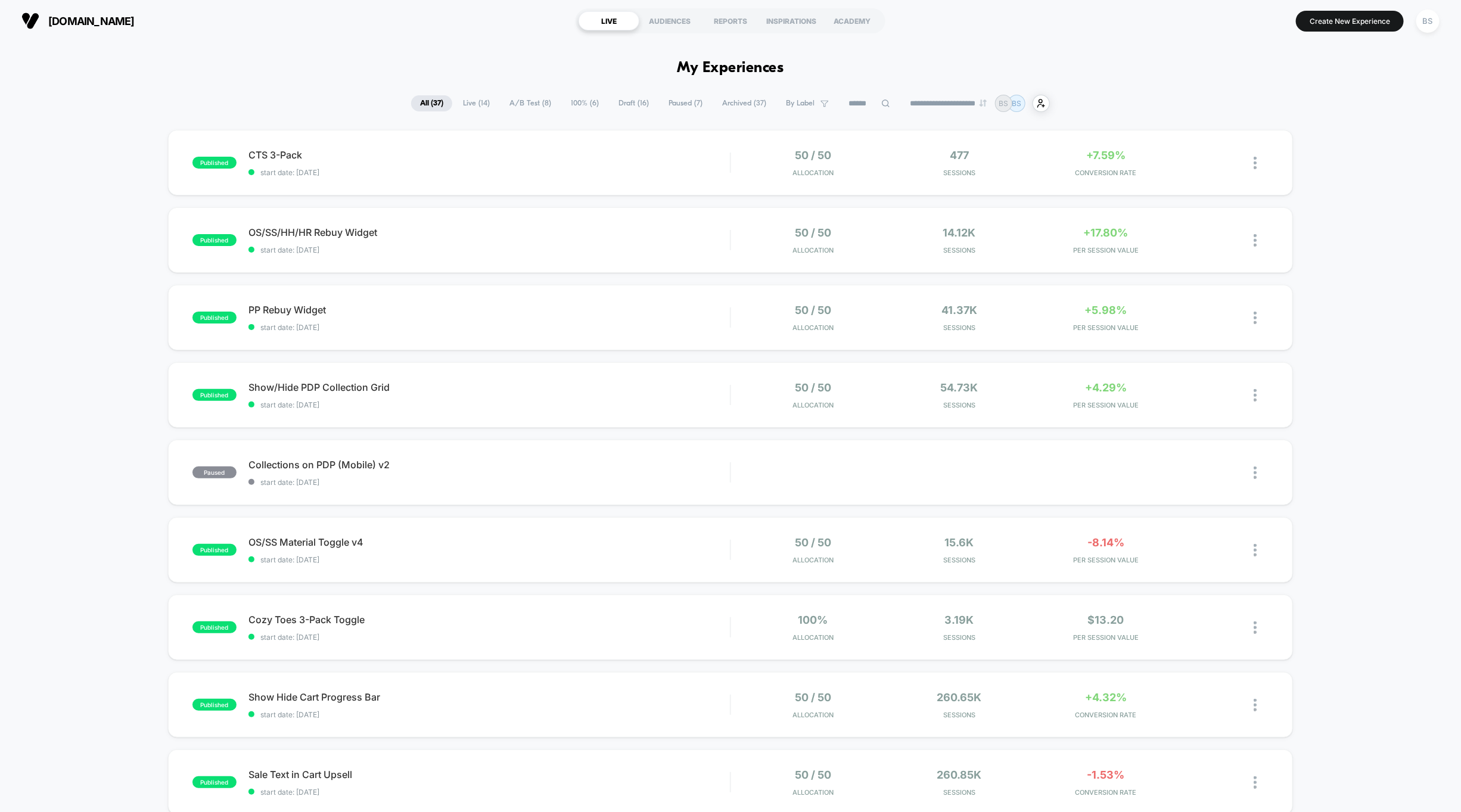
click at [531, 104] on span "A/B Test ( 8 )" at bounding box center [530, 103] width 60 height 16
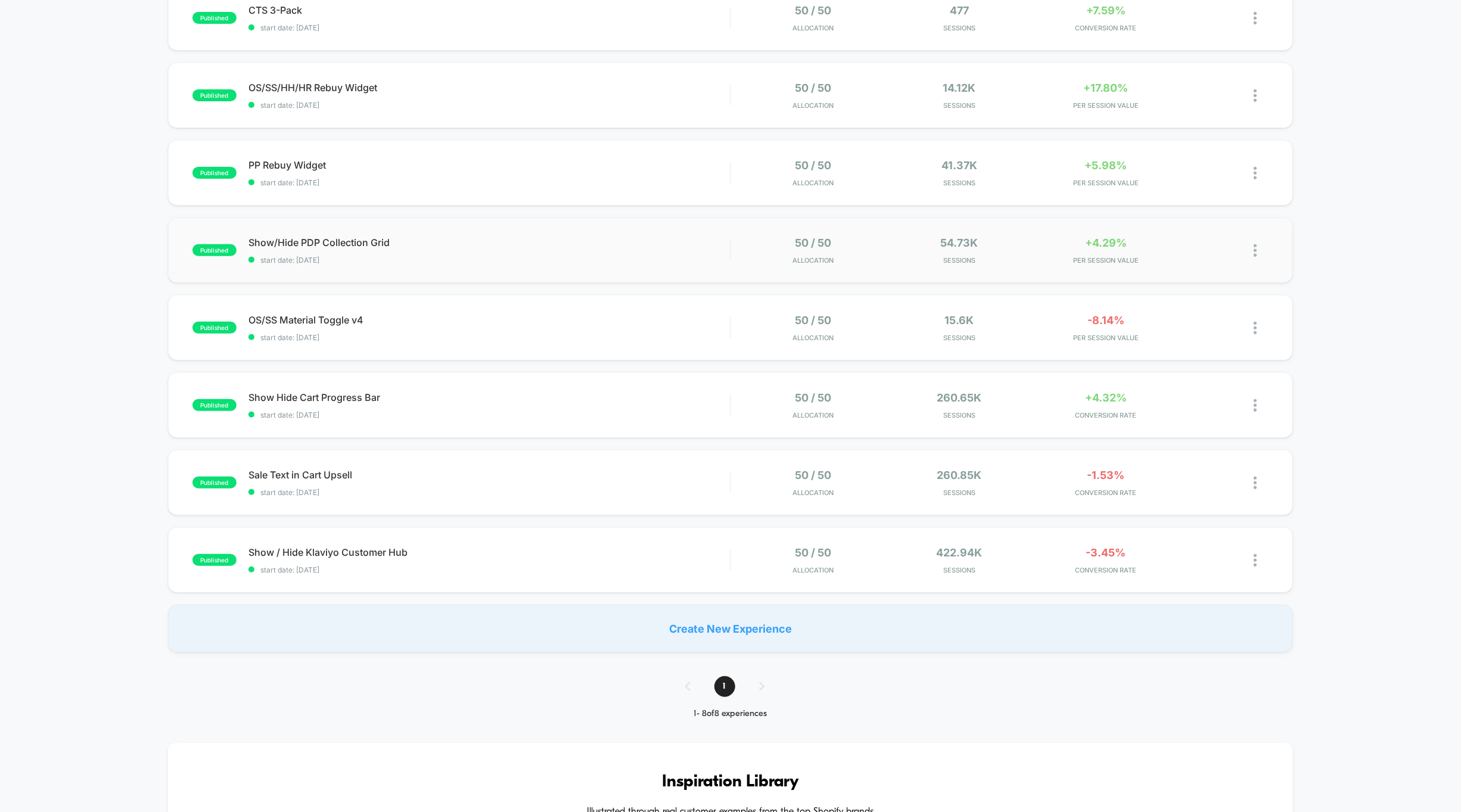
scroll to position [150, 0]
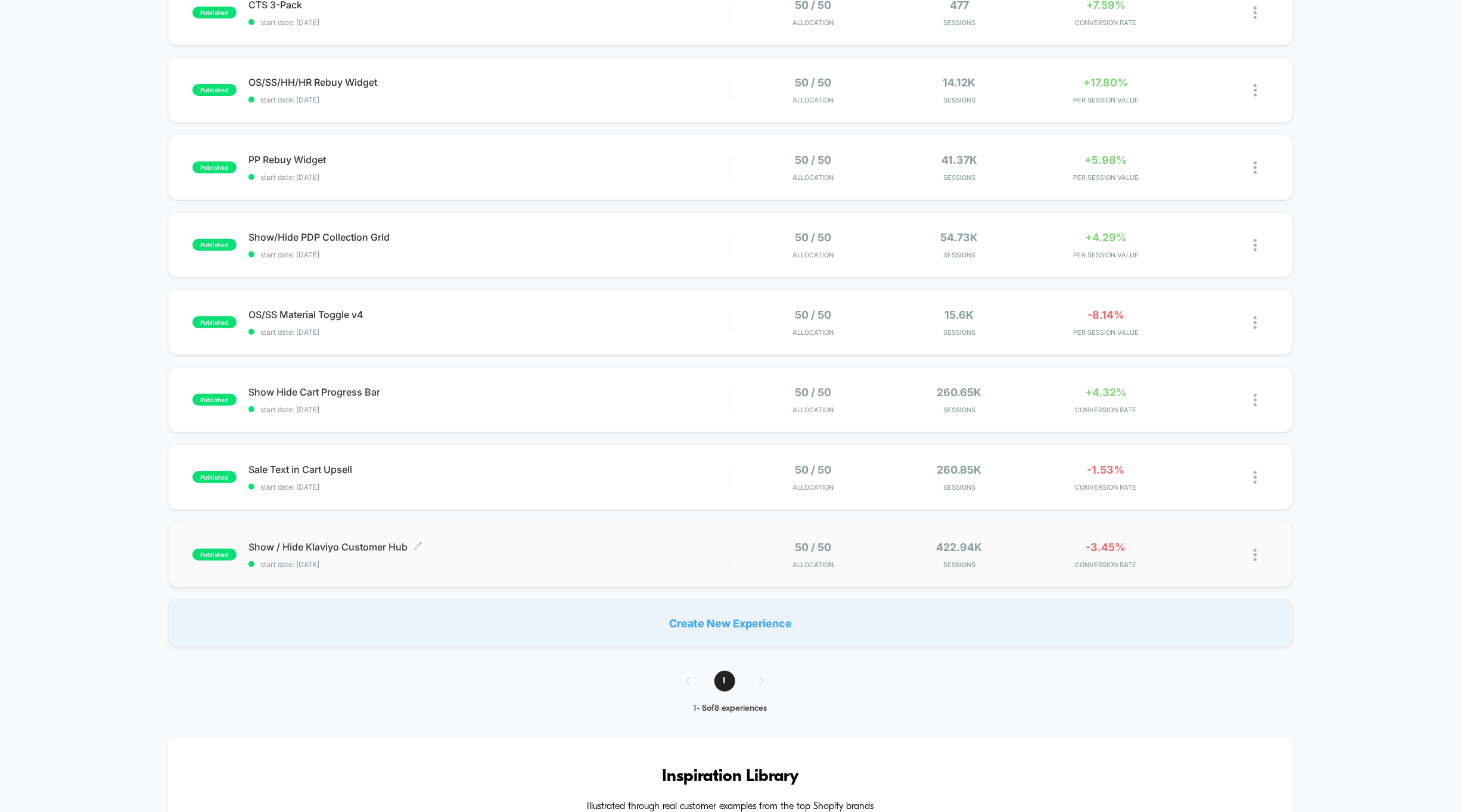
click at [688, 564] on span "start date: [DATE]" at bounding box center [489, 564] width 482 height 9
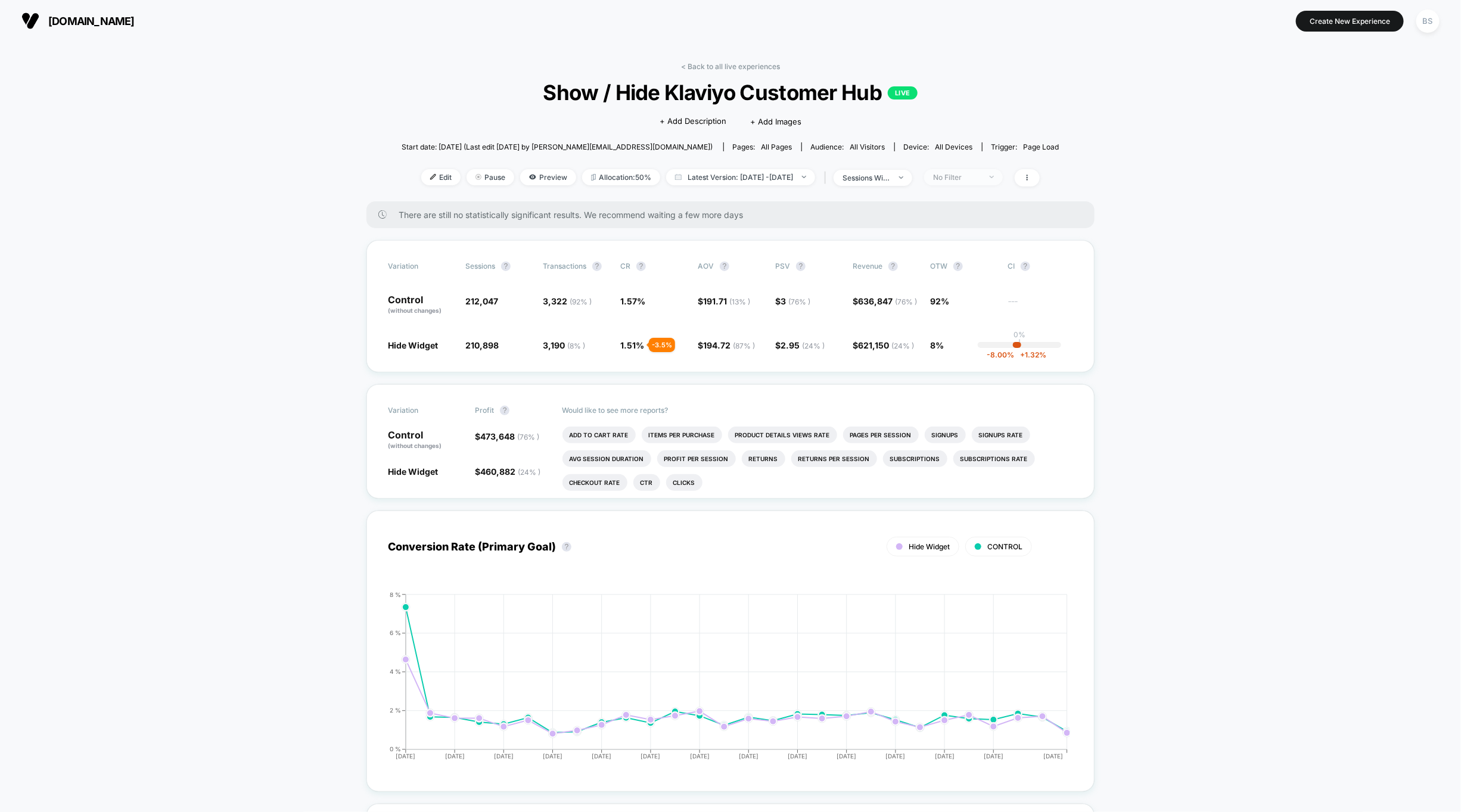
click at [973, 185] on span "No Filter" at bounding box center [964, 177] width 79 height 16
click at [965, 303] on div "Mobile Visitors ? Desktop Visitors ? Returning Visitors ? New Visitors ? No Fil…" at bounding box center [979, 287] width 146 height 182
click at [968, 292] on span "New Visitors" at bounding box center [968, 293] width 49 height 10
click at [962, 367] on div "Mobile Visitors ? Desktop Visitors ? Returning Visitors ? New Visitors ? No Fil…" at bounding box center [979, 287] width 146 height 182
click at [963, 356] on button "Save" at bounding box center [979, 350] width 109 height 19
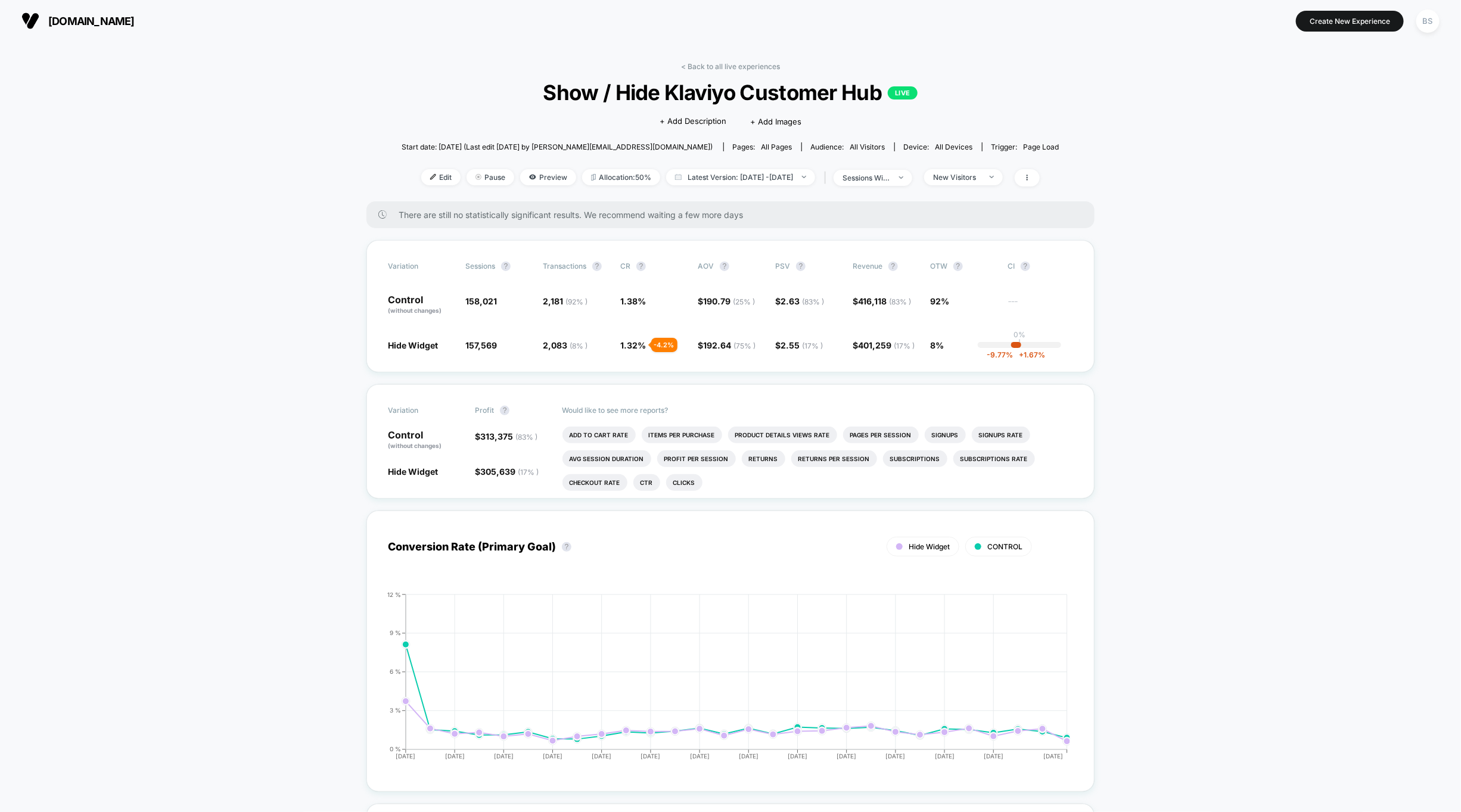
click at [984, 195] on div "< Back to all live experiences Show / Hide Klaviyo Customer Hub LIVE Click to e…" at bounding box center [730, 132] width 658 height 140
click at [981, 180] on div "New Visitors" at bounding box center [957, 177] width 48 height 9
click at [968, 294] on span "New Visitors" at bounding box center [968, 293] width 49 height 10
click at [969, 264] on span "Returning Visitors" at bounding box center [978, 269] width 69 height 10
click at [970, 340] on button "Save" at bounding box center [979, 350] width 109 height 19
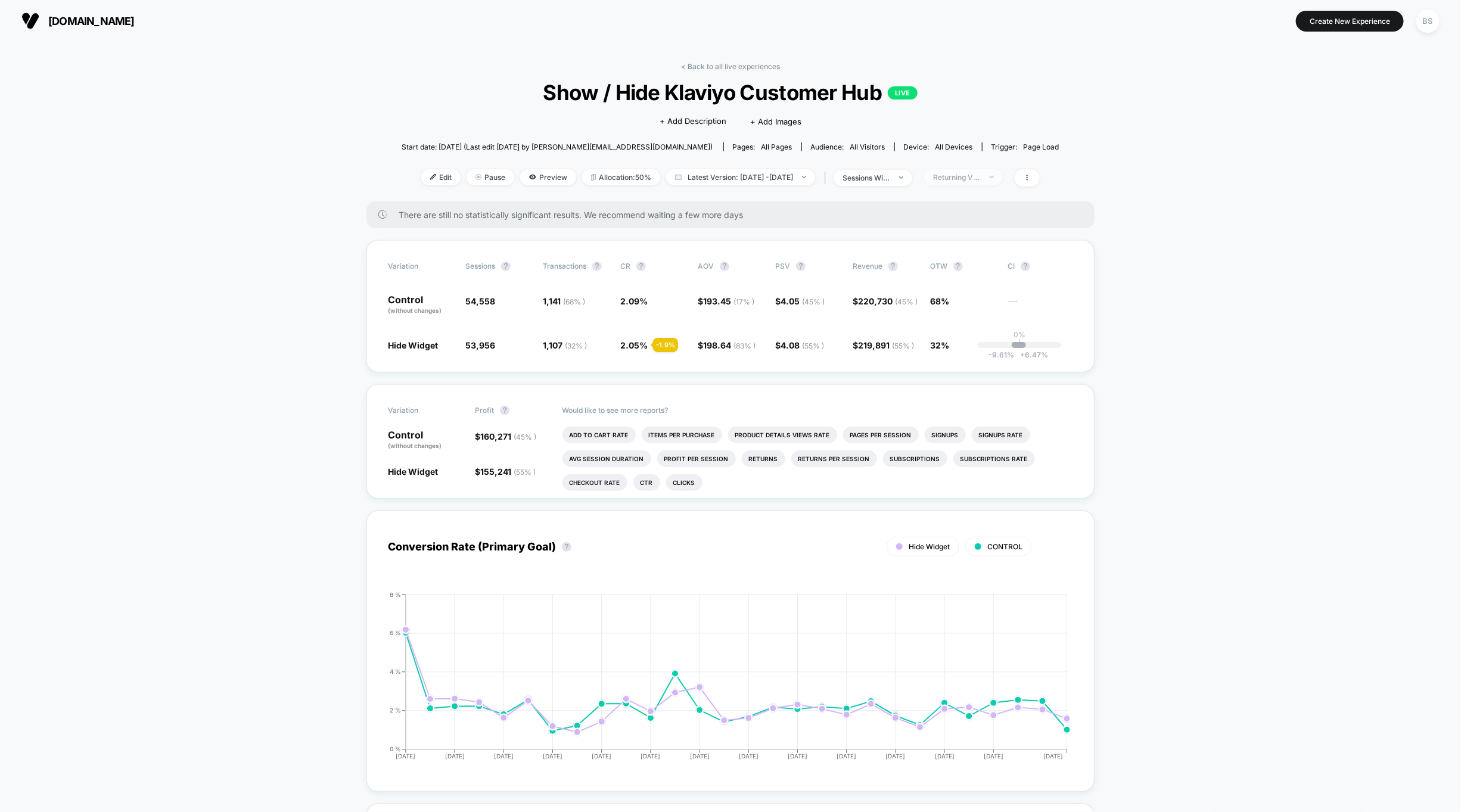
click at [972, 177] on div "Returning Visitors" at bounding box center [957, 177] width 48 height 9
click at [955, 237] on div "Mobile Visitors ? Desktop Visitors ? Returning Visitors ? New Visitors ? No Fil…" at bounding box center [979, 287] width 146 height 182
click at [955, 251] on div "Mobile Visitors ? Desktop Visitors ? Returning Visitors ? New Visitors ? No Fil…" at bounding box center [979, 287] width 146 height 182
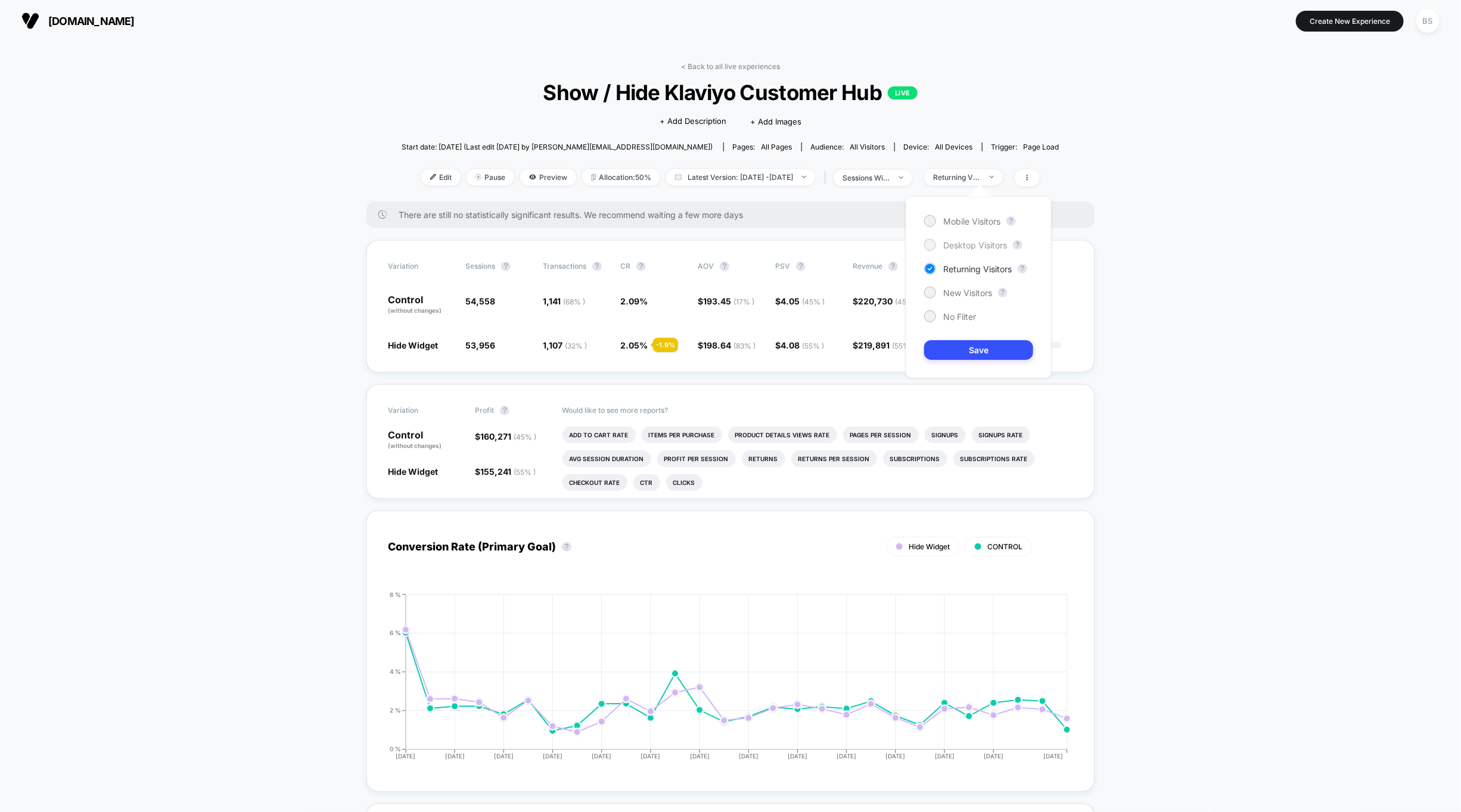
click at [962, 239] on div "Desktop Visitors" at bounding box center [966, 245] width 83 height 12
click at [963, 376] on div "Mobile Visitors ? Desktop Visitors ? Returning Visitors ? New Visitors ? No Fil…" at bounding box center [979, 287] width 146 height 182
click at [968, 356] on button "Save" at bounding box center [979, 350] width 109 height 19
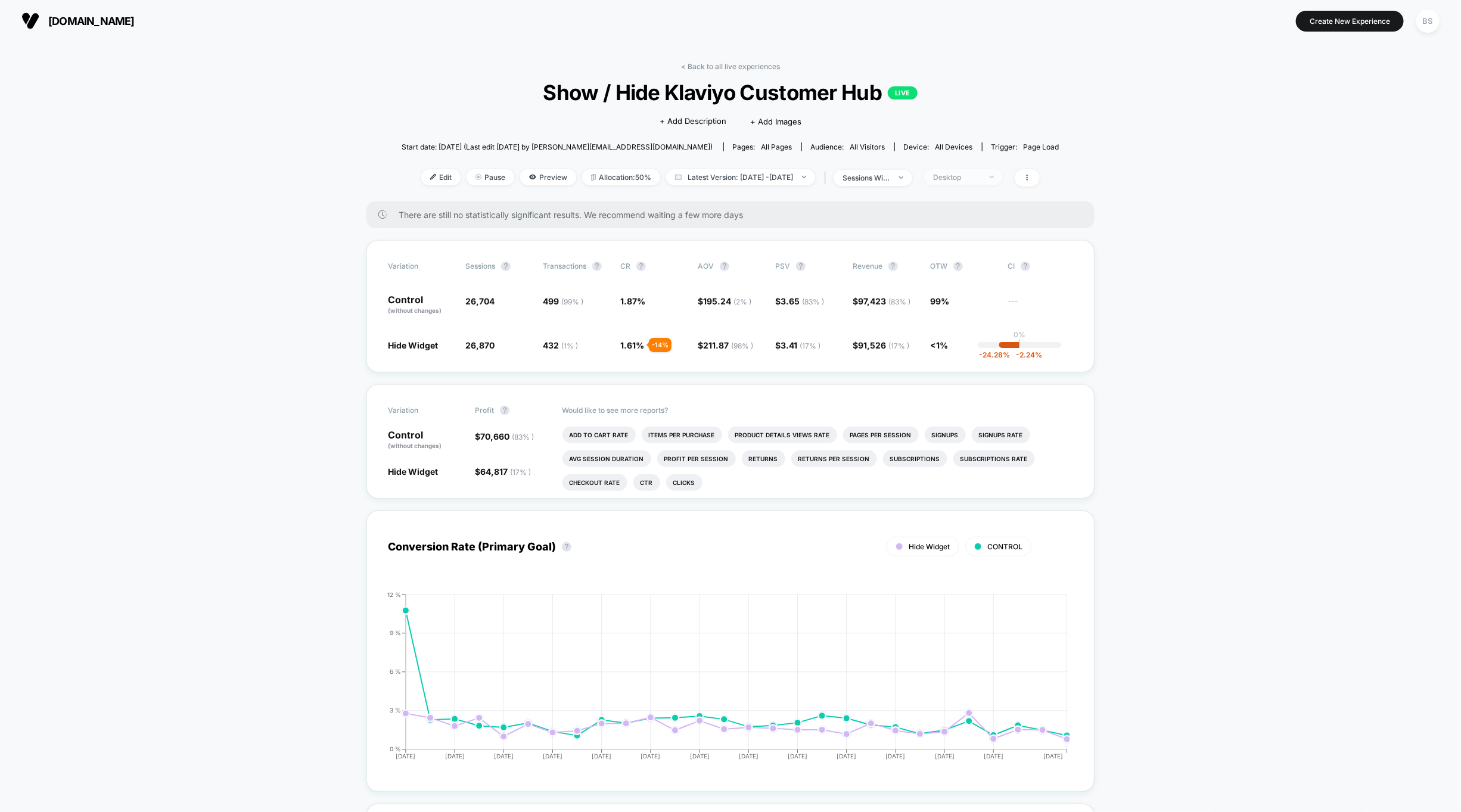
click at [987, 170] on span "Desktop" at bounding box center [964, 177] width 79 height 16
click at [966, 230] on div "Mobile Visitors ? Desktop Visitors ? Returning Visitors ? New Visitors ? No Fil…" at bounding box center [979, 287] width 146 height 182
click at [967, 218] on span "Mobile Visitors" at bounding box center [972, 221] width 57 height 10
click at [963, 348] on button "Save" at bounding box center [979, 350] width 109 height 19
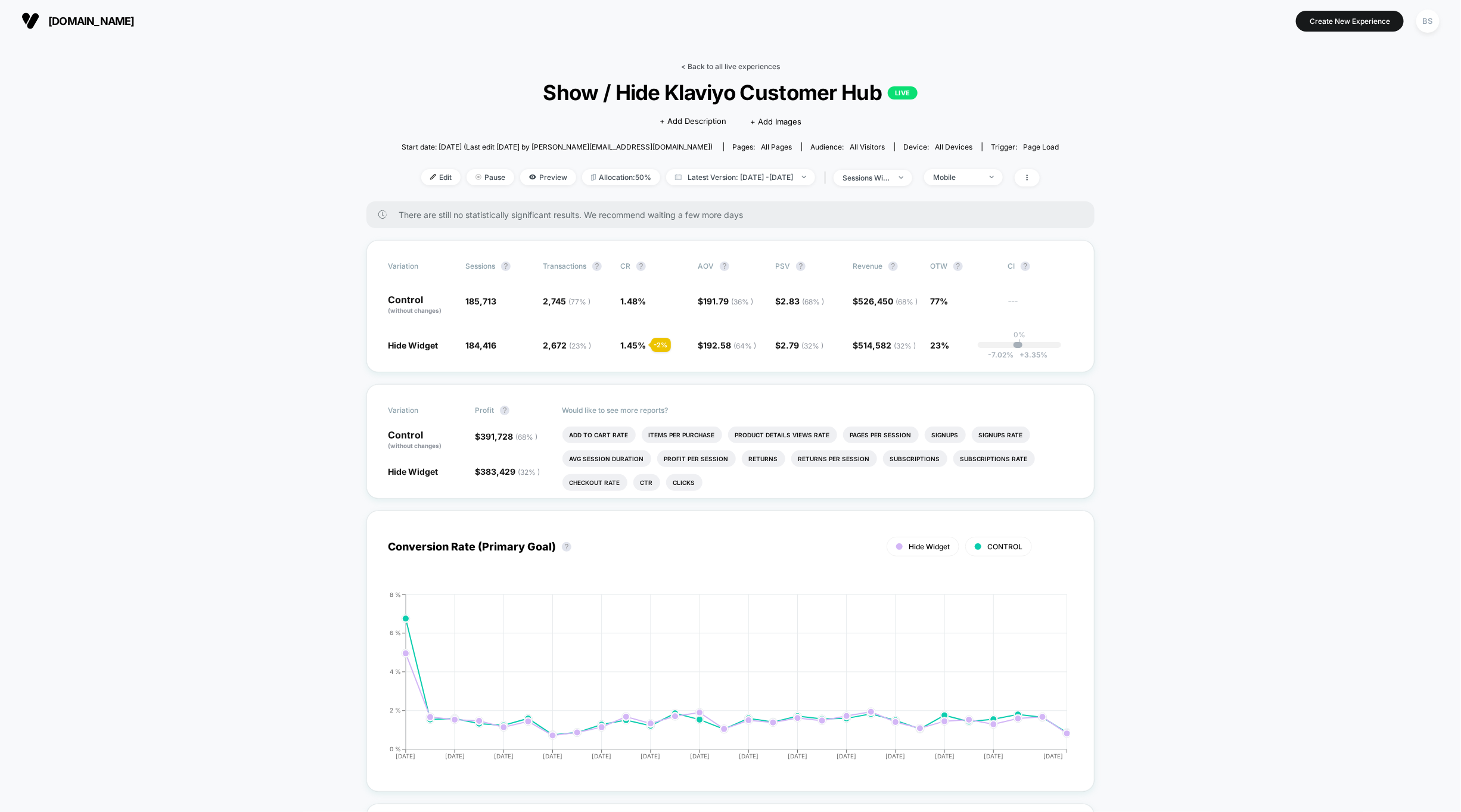
click at [698, 69] on link "< Back to all live experiences" at bounding box center [730, 67] width 99 height 9
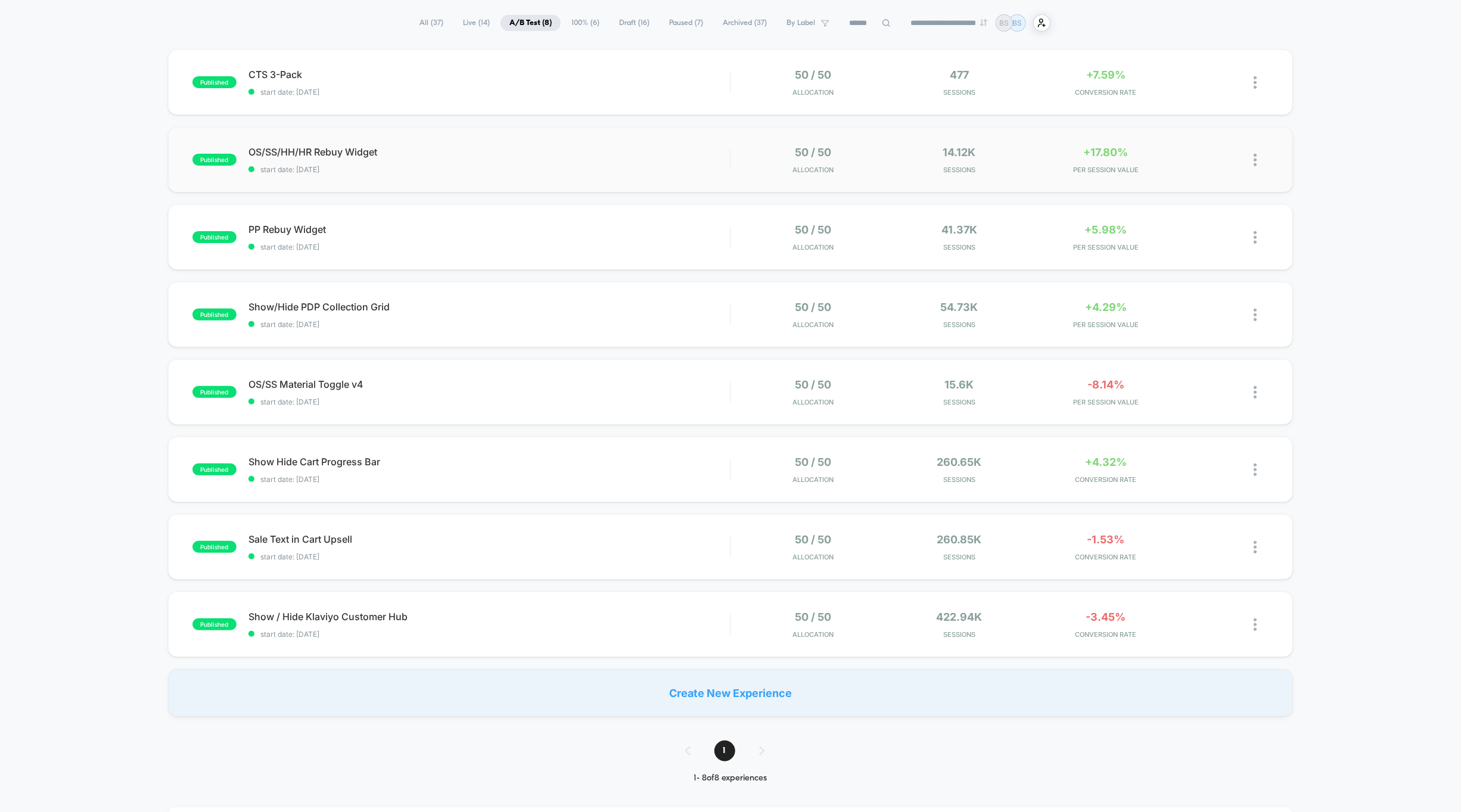
scroll to position [81, 0]
click at [644, 155] on span "OS/SS/HH/HR Rebuy Widget Click to edit experience details" at bounding box center [489, 151] width 482 height 12
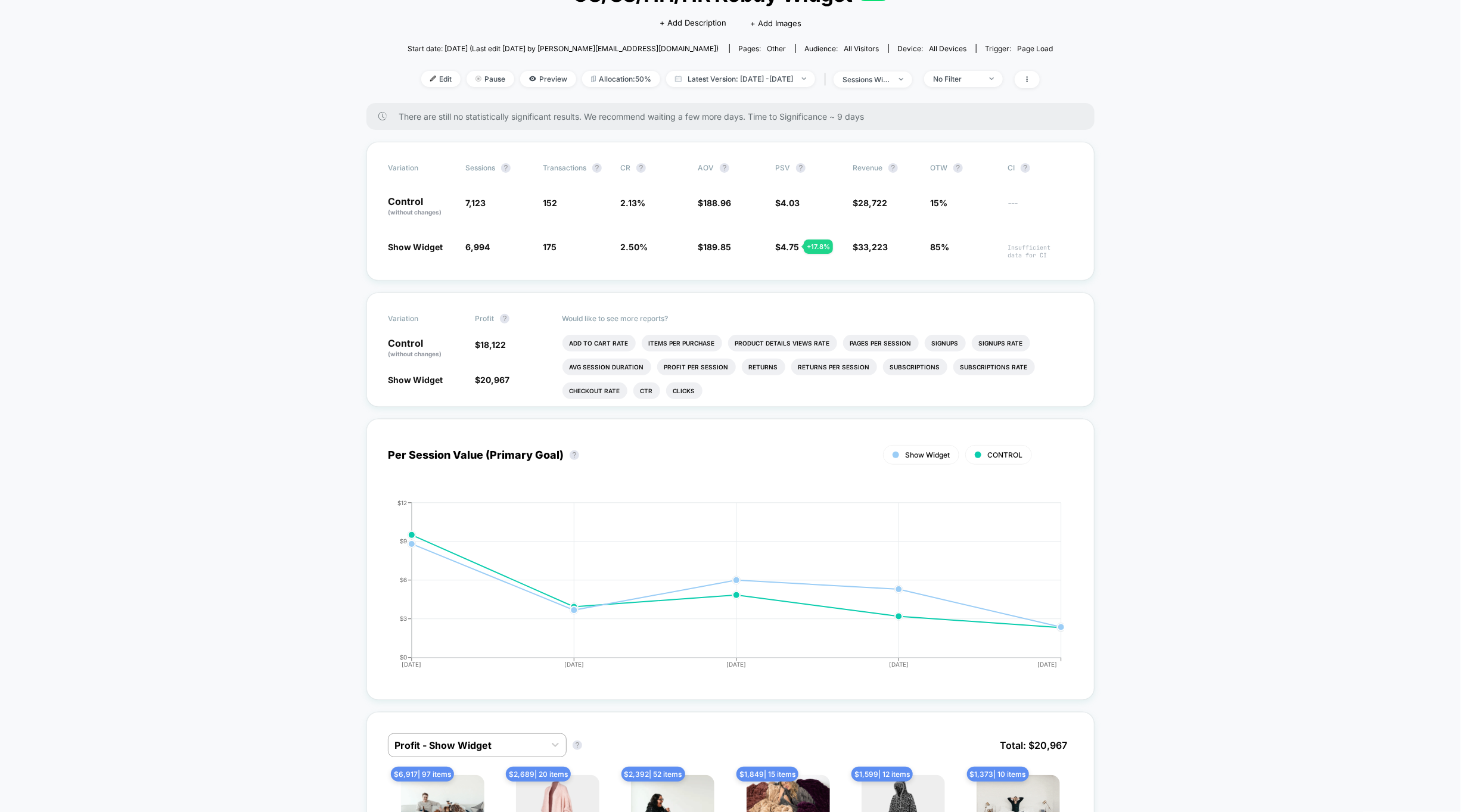
scroll to position [115, 0]
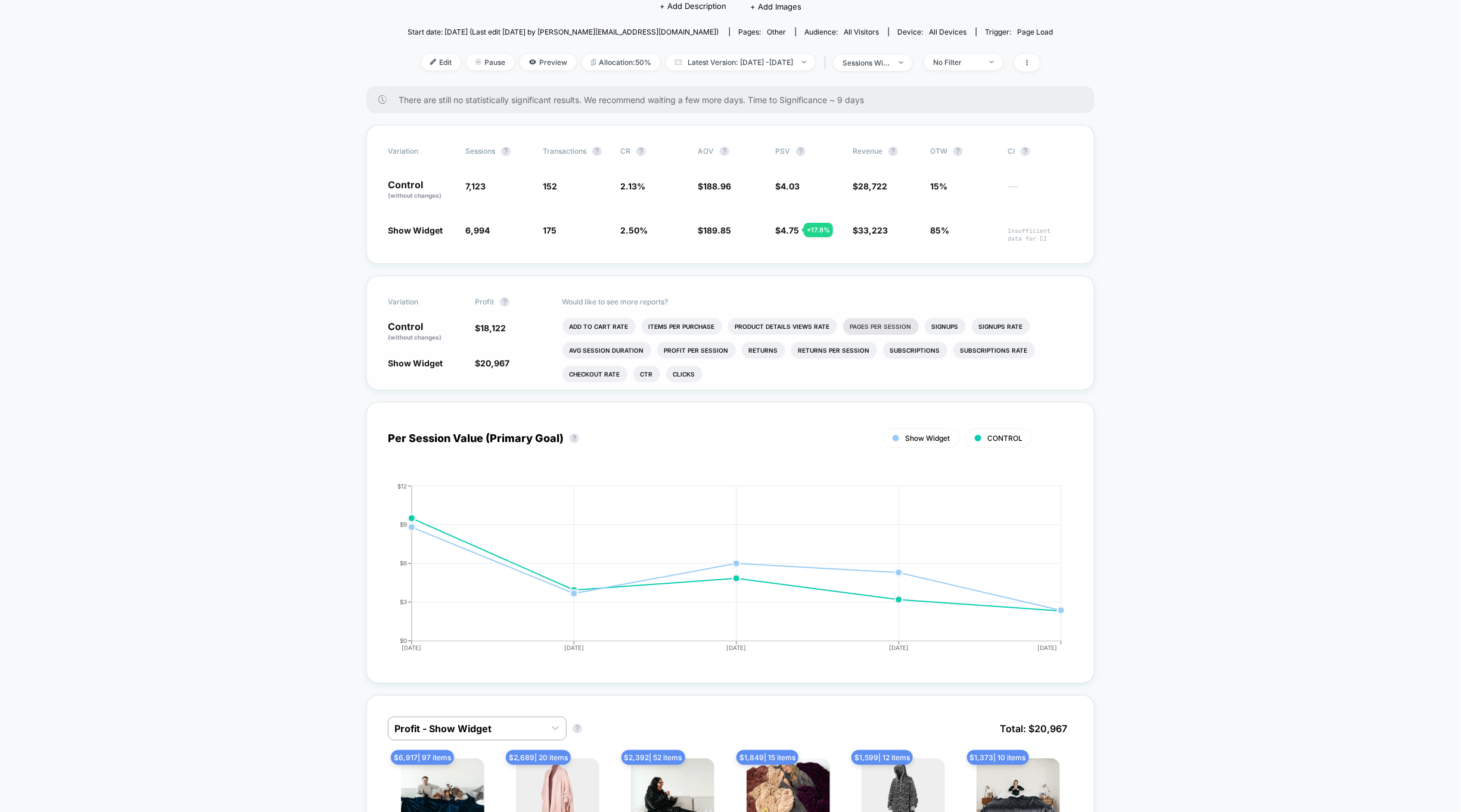
click at [845, 329] on li "Pages Per Session" at bounding box center [881, 326] width 76 height 17
click at [689, 349] on li "Avg Session Duration" at bounding box center [693, 350] width 89 height 17
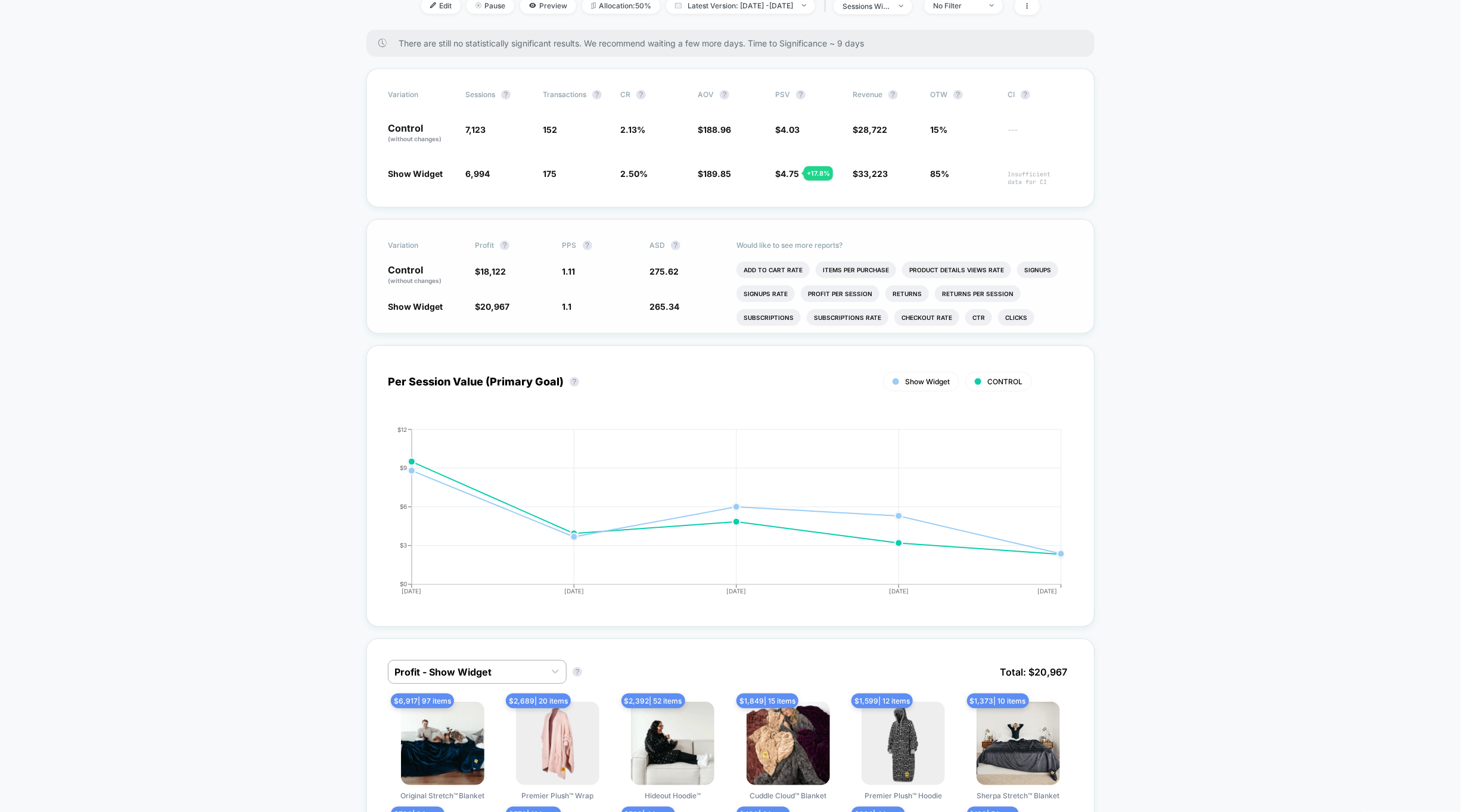
scroll to position [0, 0]
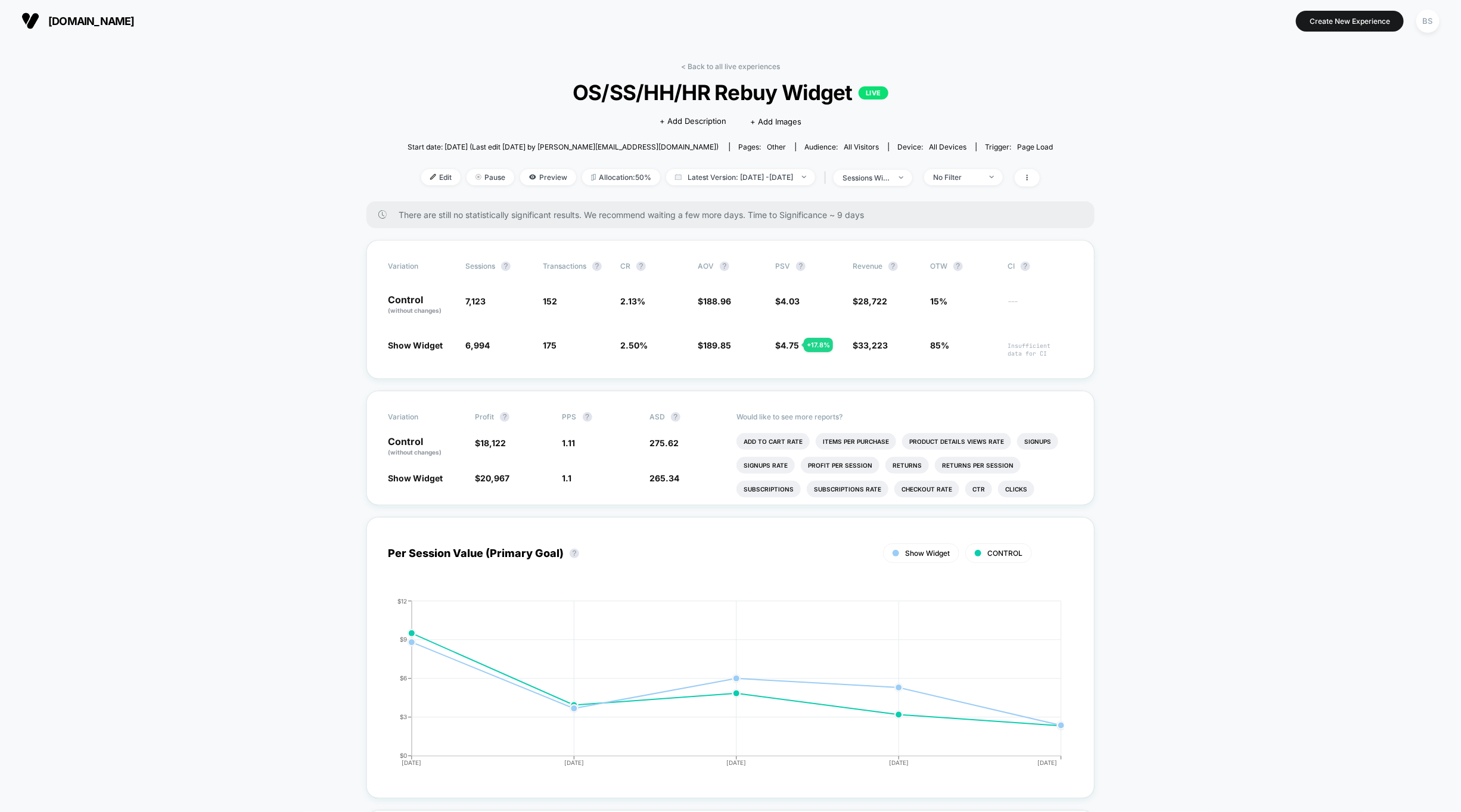
click at [705, 72] on div "< Back to all live experiences OS/SS/HH/HR Rebuy Widget LIVE Click to edit expe…" at bounding box center [730, 132] width 646 height 140
click at [712, 63] on link "< Back to all live experiences" at bounding box center [730, 67] width 99 height 9
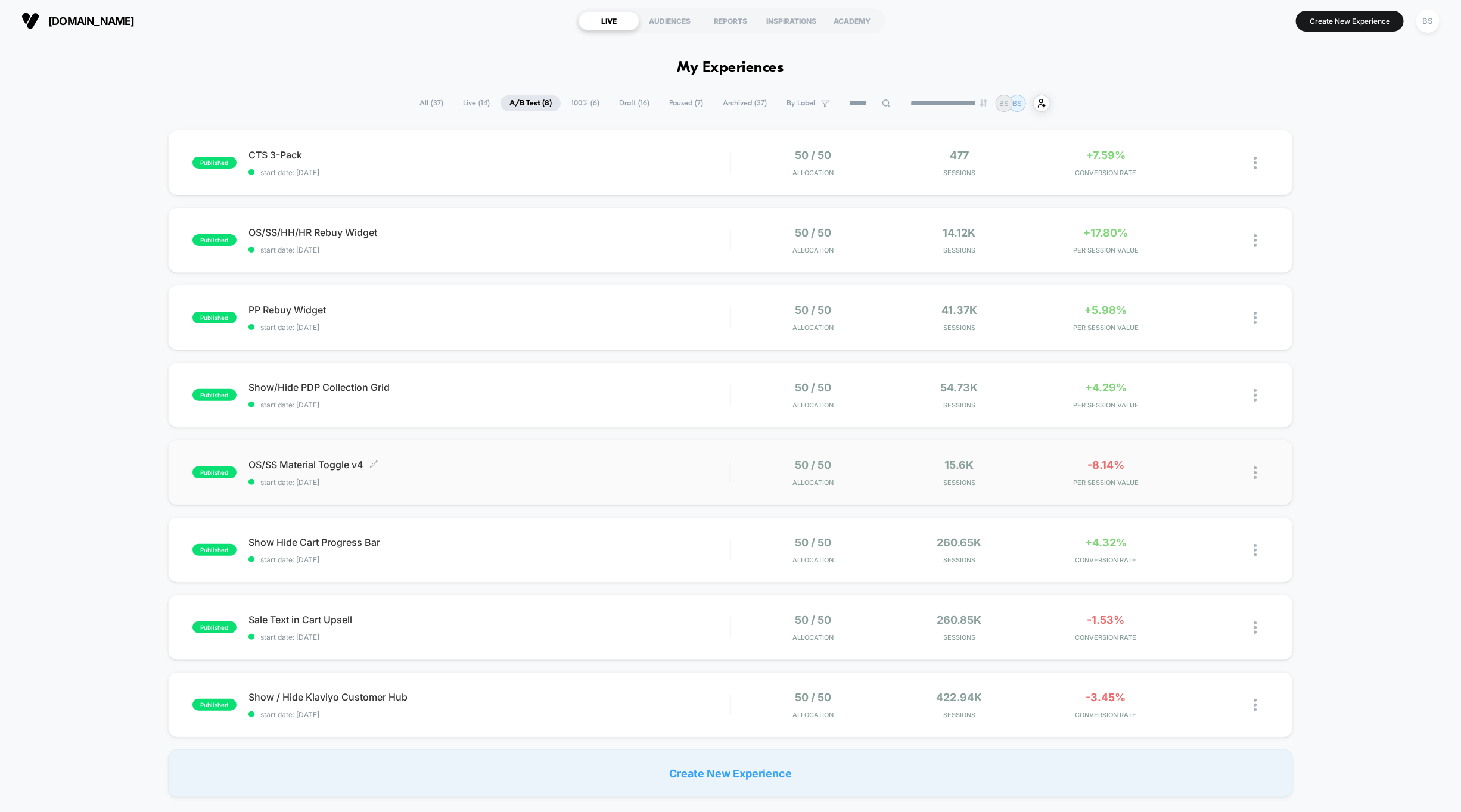
click at [554, 475] on div "OS/SS Material Toggle v4 Click to edit experience details Click to edit experie…" at bounding box center [489, 473] width 482 height 28
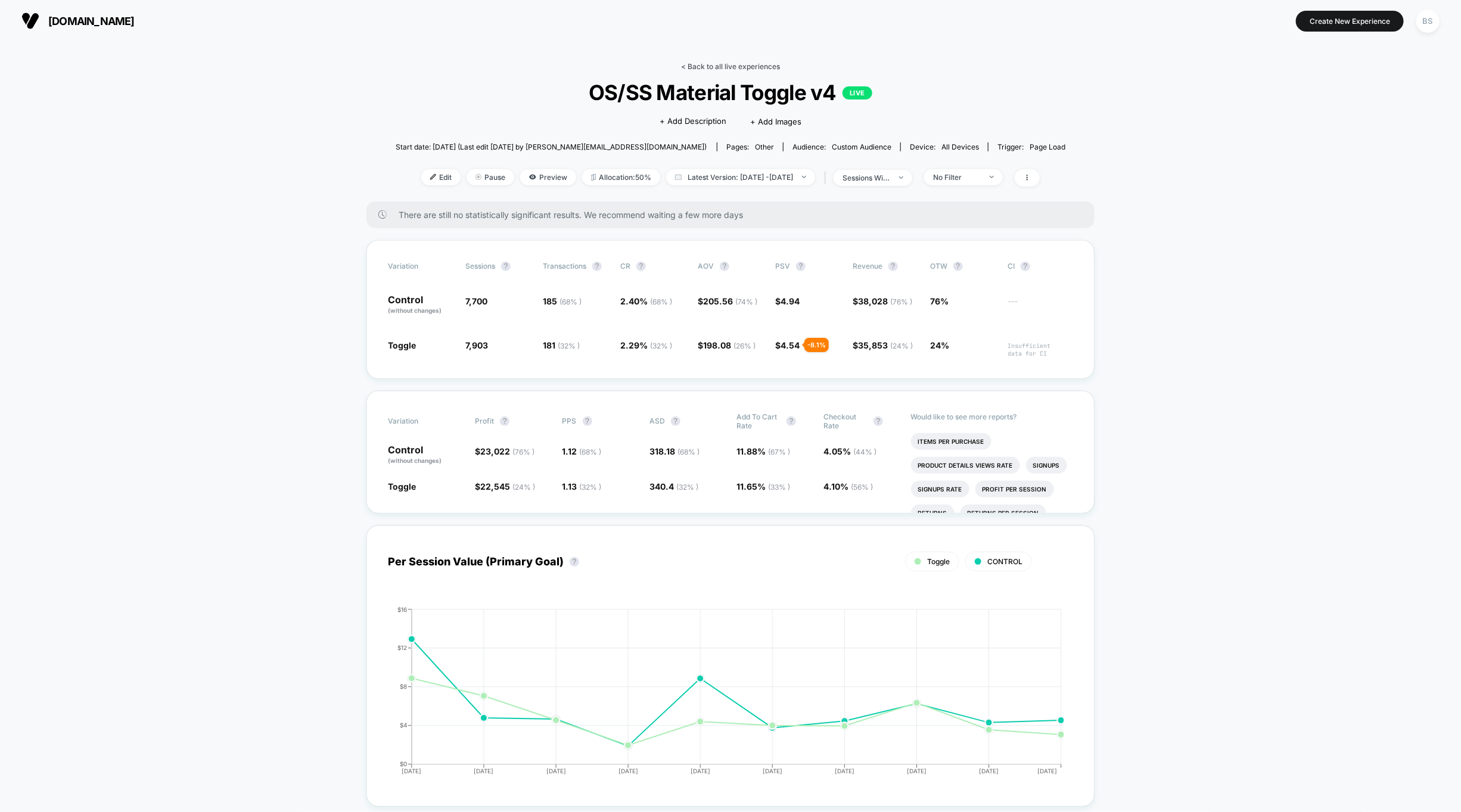
click at [711, 67] on link "< Back to all live experiences" at bounding box center [730, 67] width 99 height 9
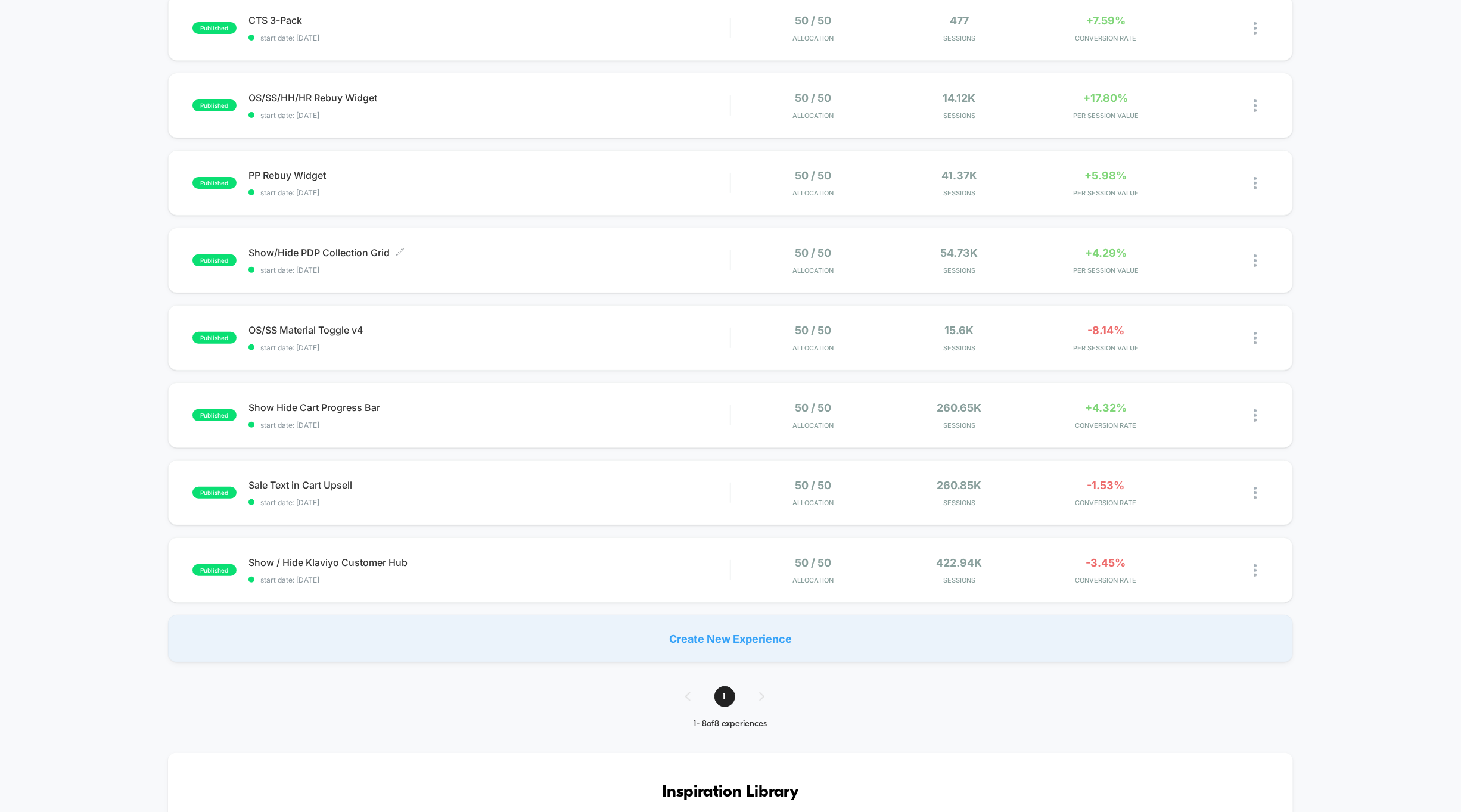
scroll to position [145, 0]
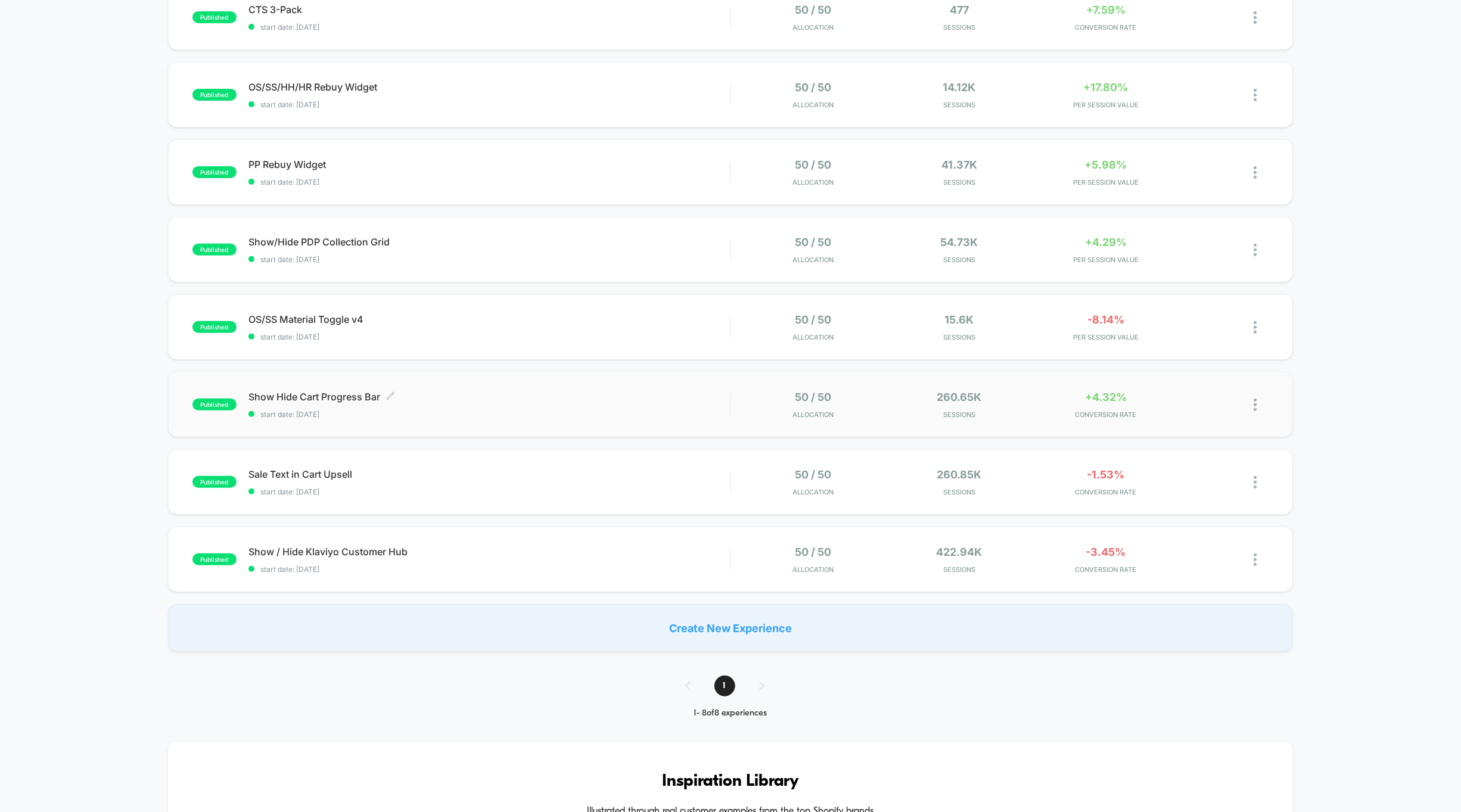
click at [572, 408] on div "Show Hide Cart Progress Bar Click to edit experience details Click to edit expe…" at bounding box center [489, 404] width 482 height 28
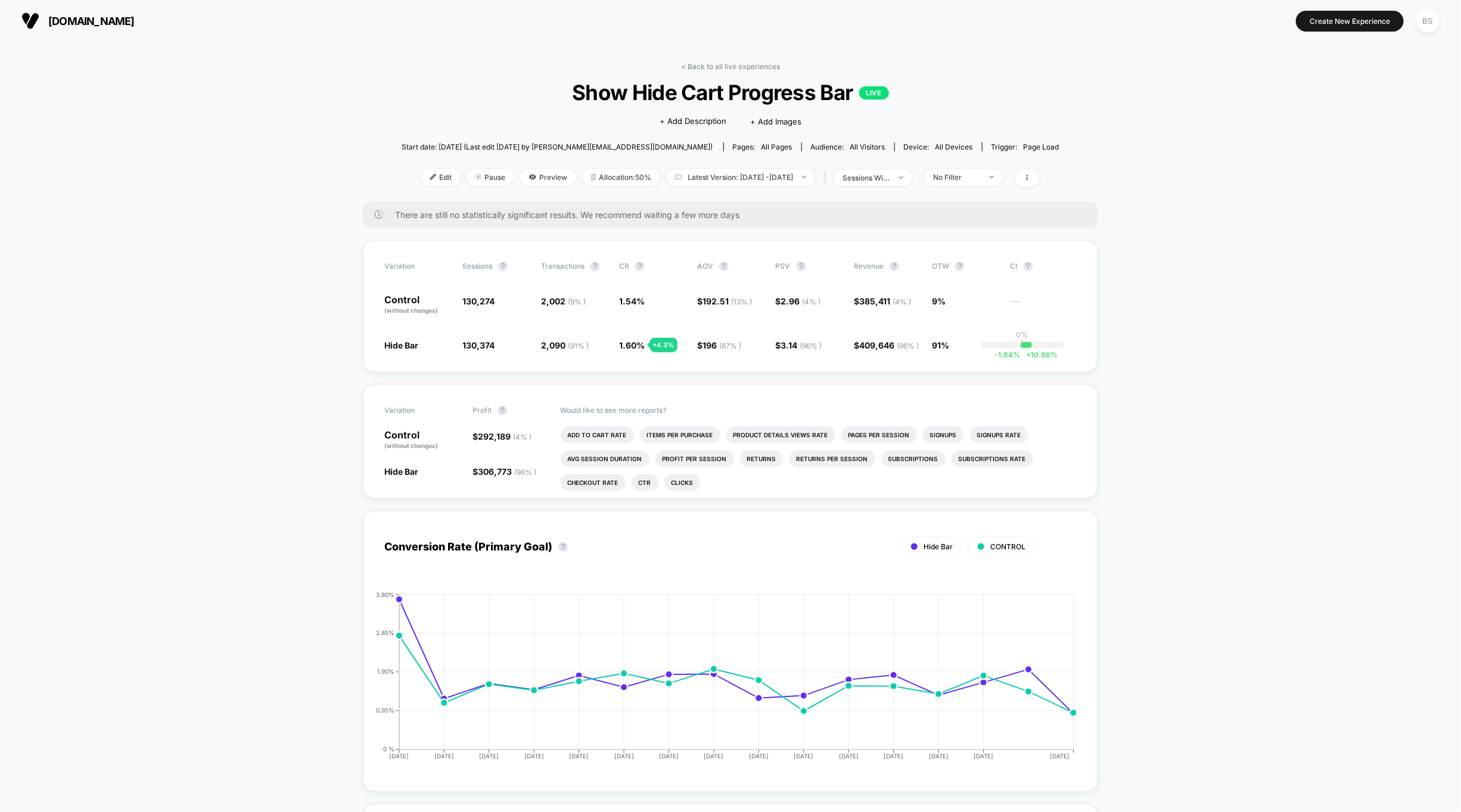
scroll to position [4, 0]
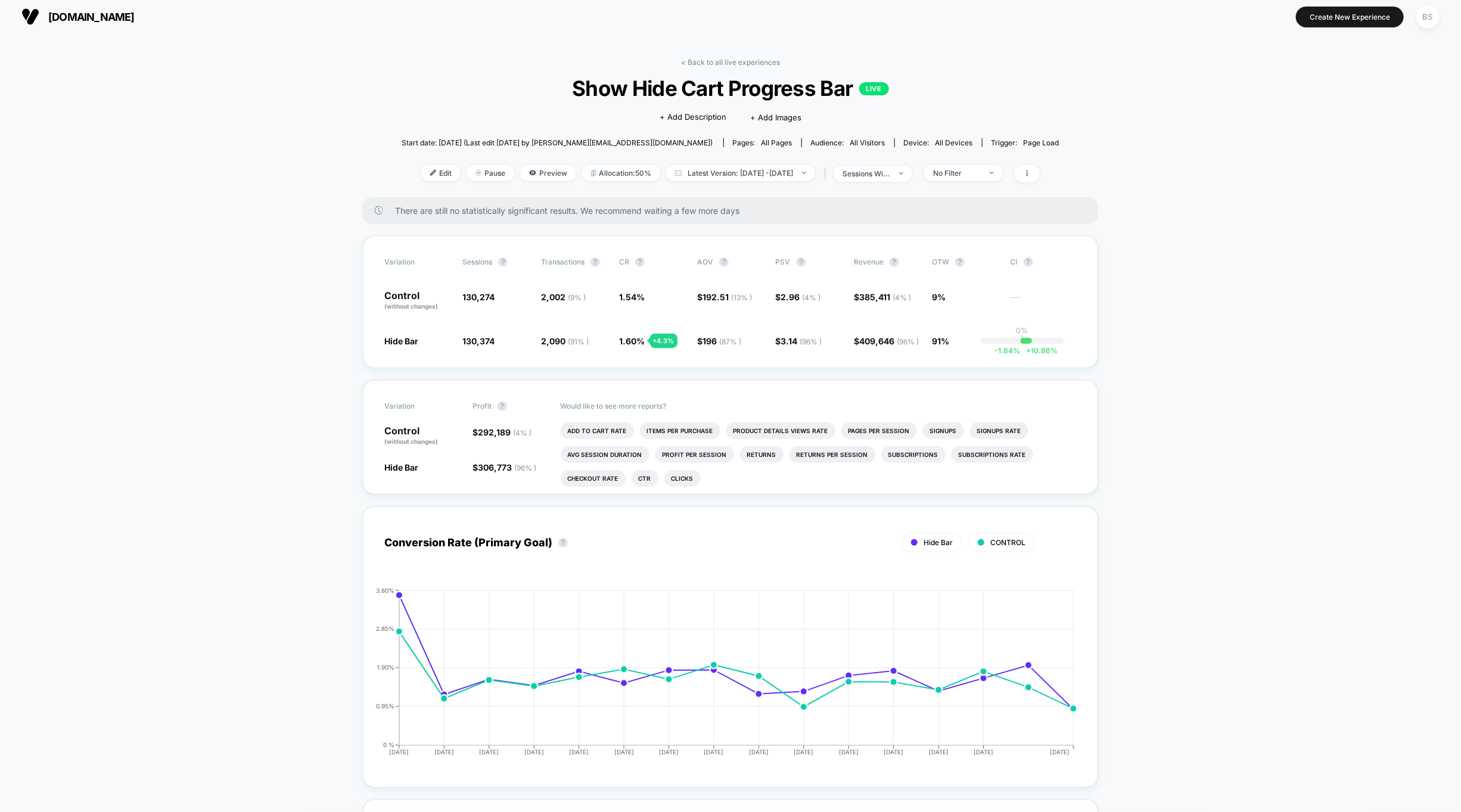
click at [76, 15] on span "[DOMAIN_NAME]" at bounding box center [92, 17] width 87 height 12
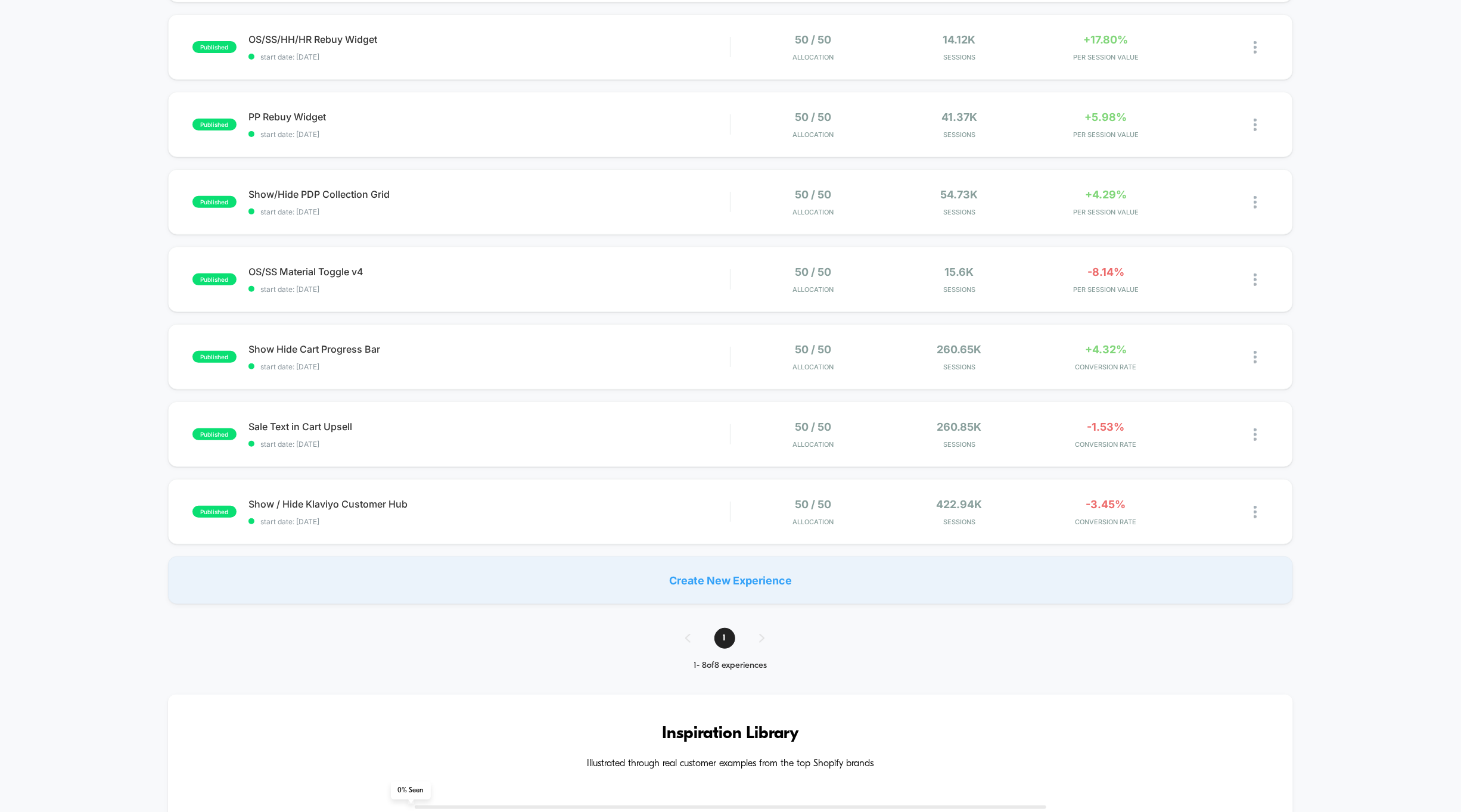
scroll to position [73, 0]
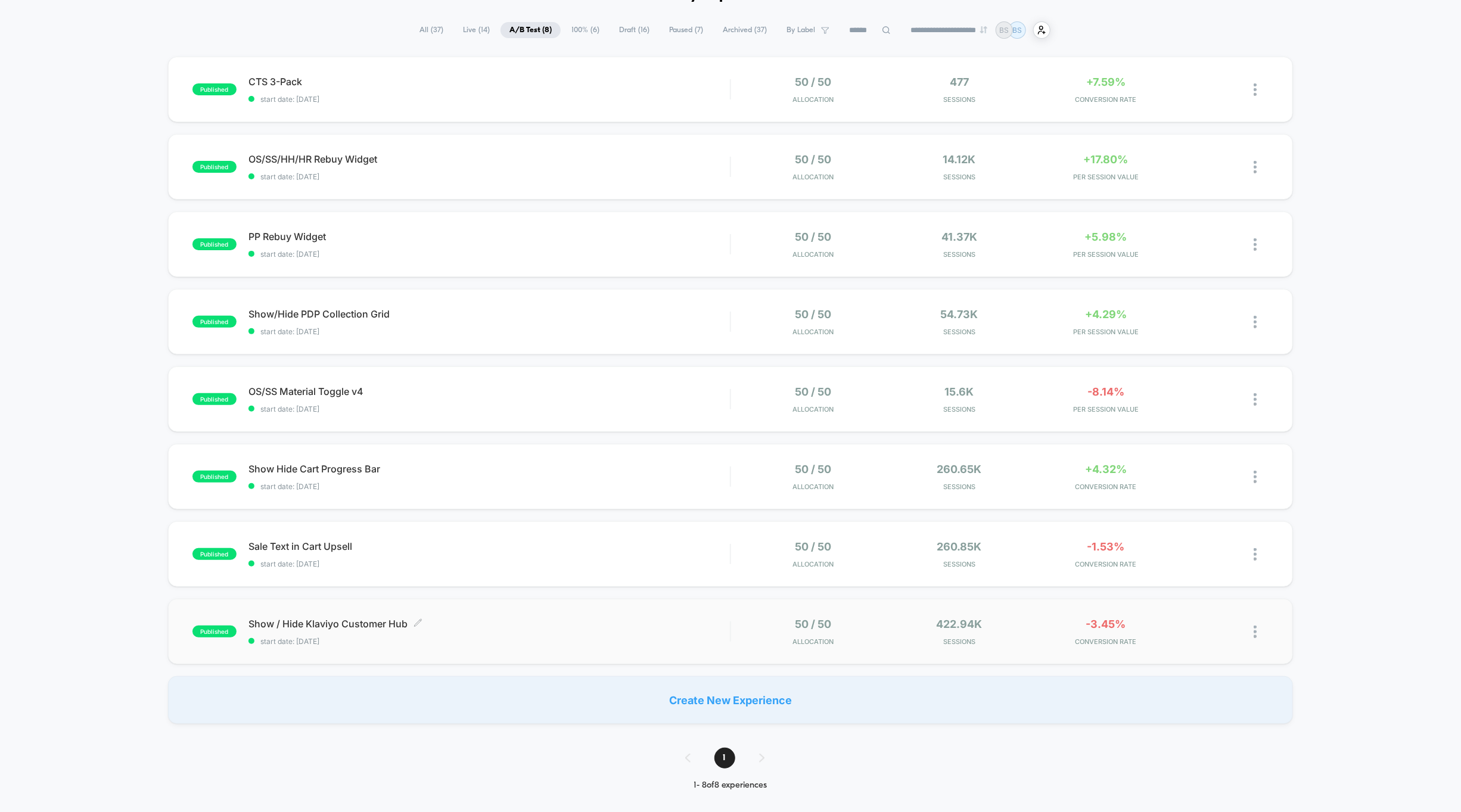
click at [616, 623] on span "Show / Hide Klaviyo Customer Hub Click to edit experience details" at bounding box center [489, 624] width 482 height 12
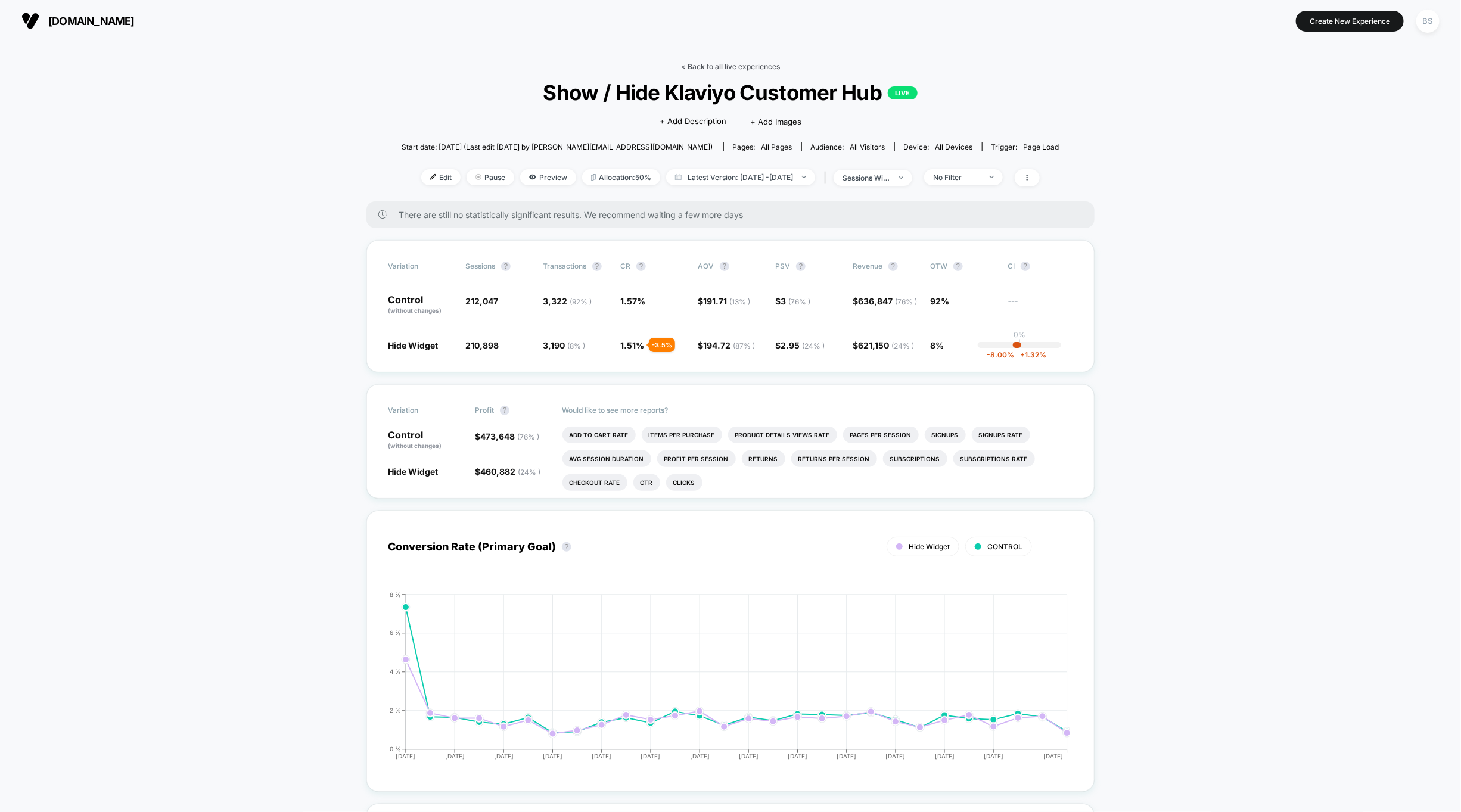
click at [704, 64] on link "< Back to all live experiences" at bounding box center [730, 67] width 99 height 9
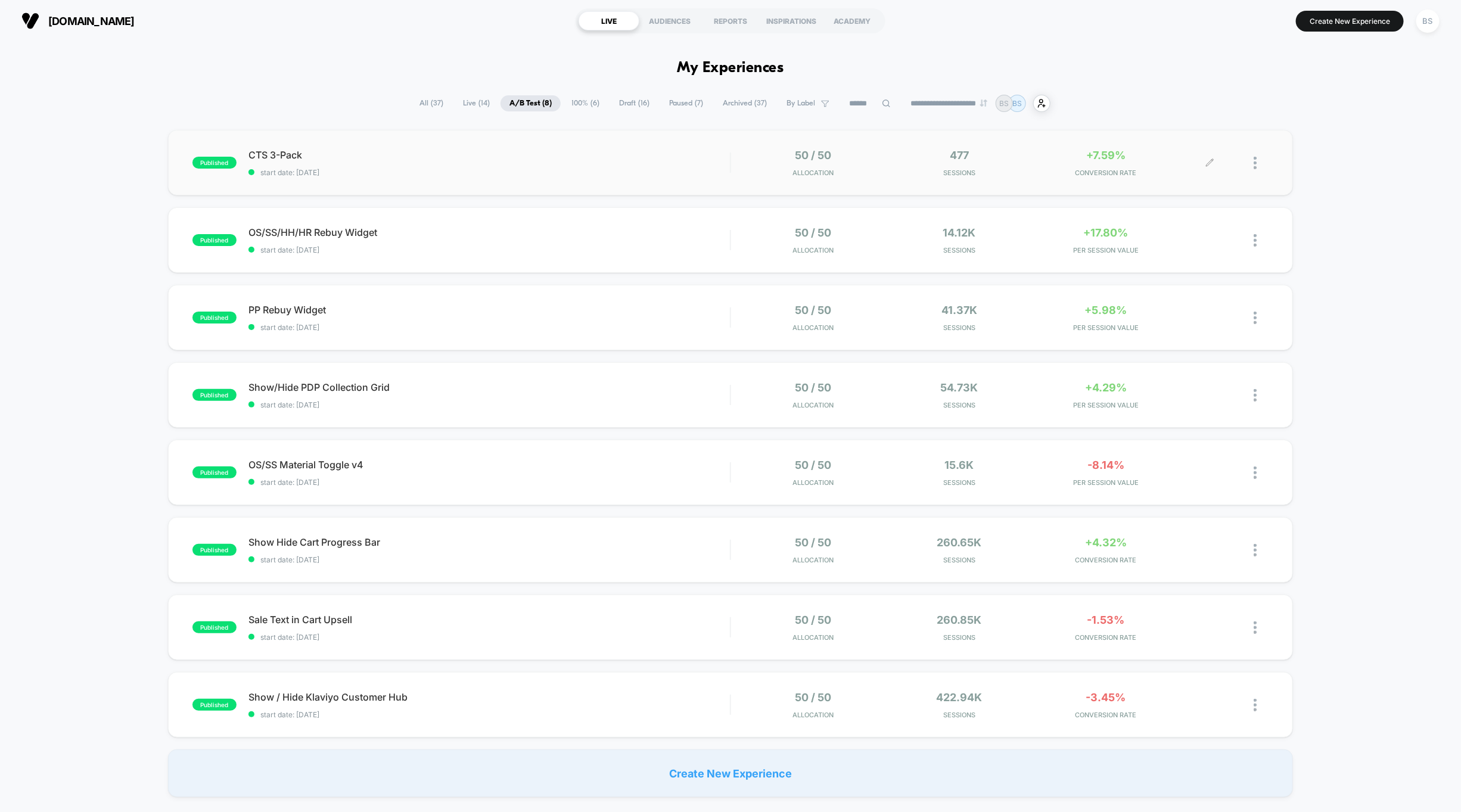
click at [893, 172] on span "Sessions" at bounding box center [959, 173] width 140 height 8
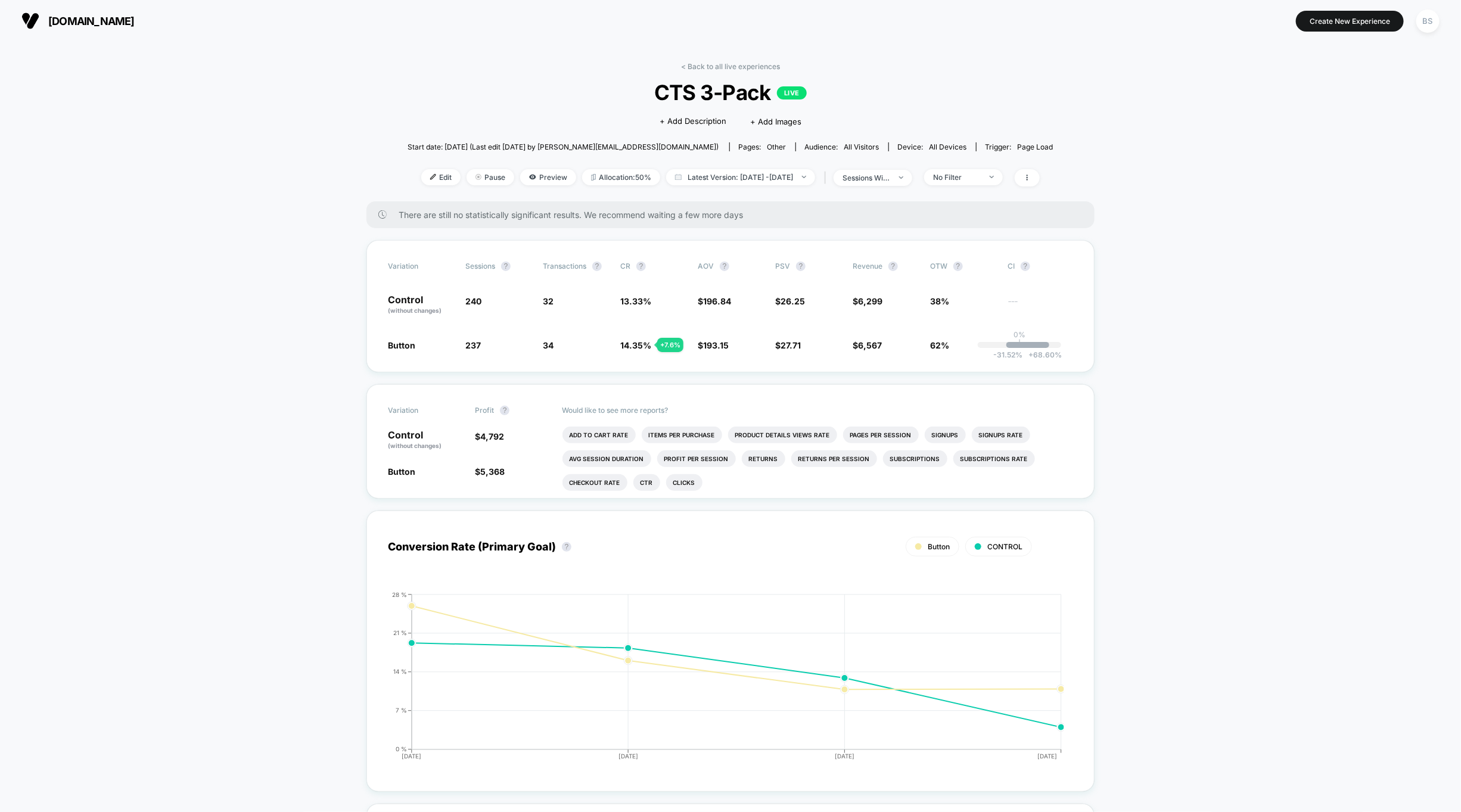
click at [724, 64] on link "< Back to all live experiences" at bounding box center [730, 67] width 99 height 9
